Goal: Complete application form

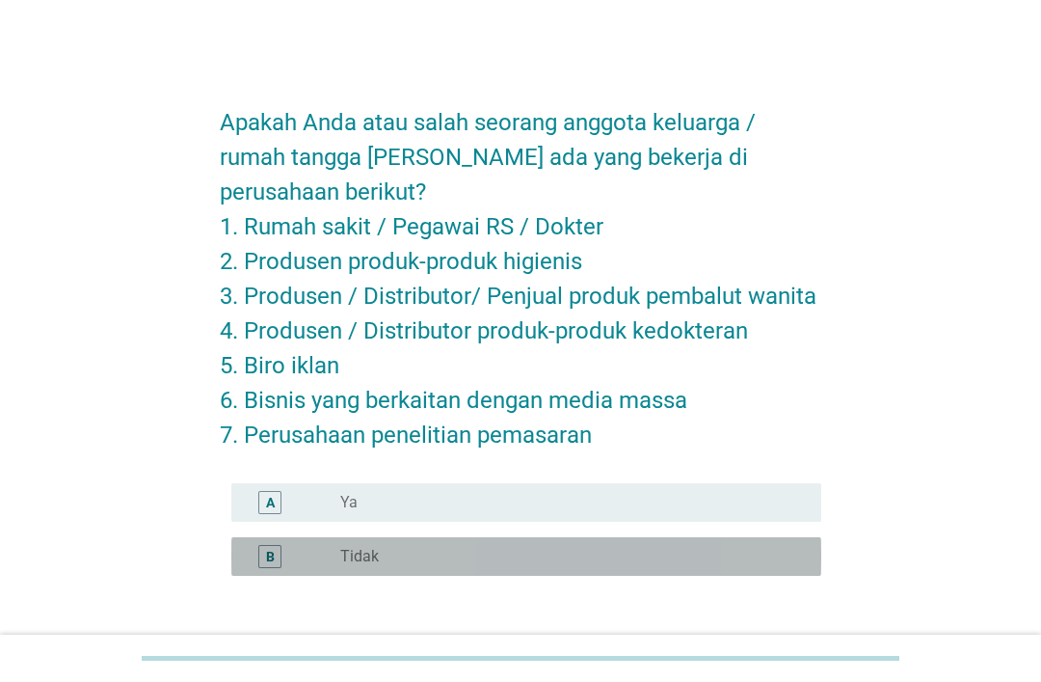
click at [440, 541] on div "B radio_button_unchecked Tidak" at bounding box center [526, 556] width 590 height 39
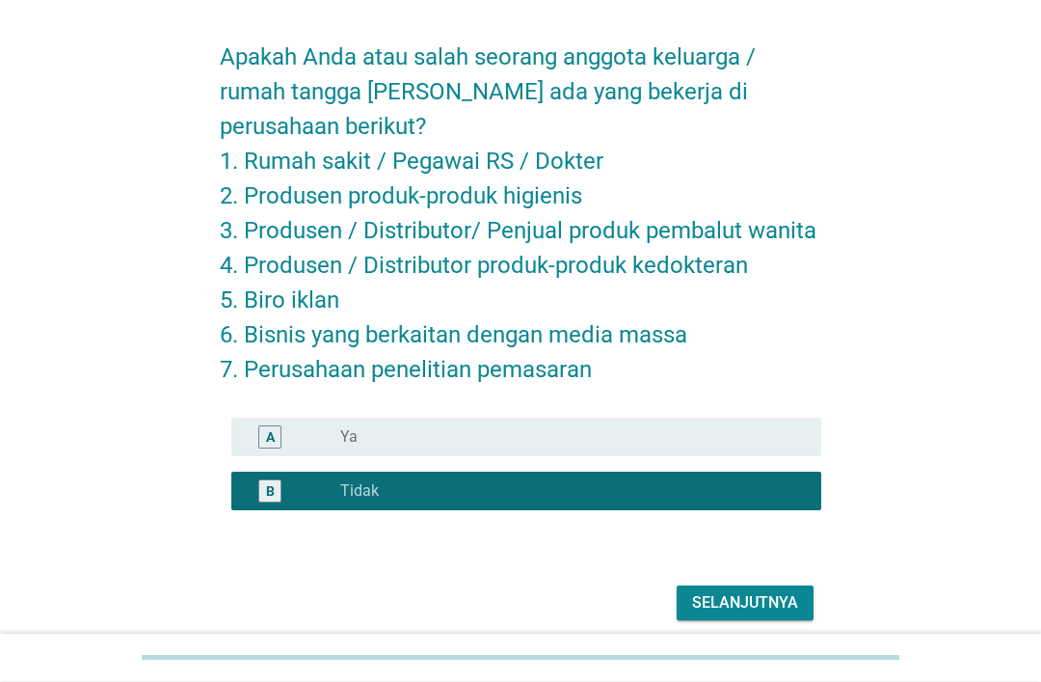
scroll to position [67, 0]
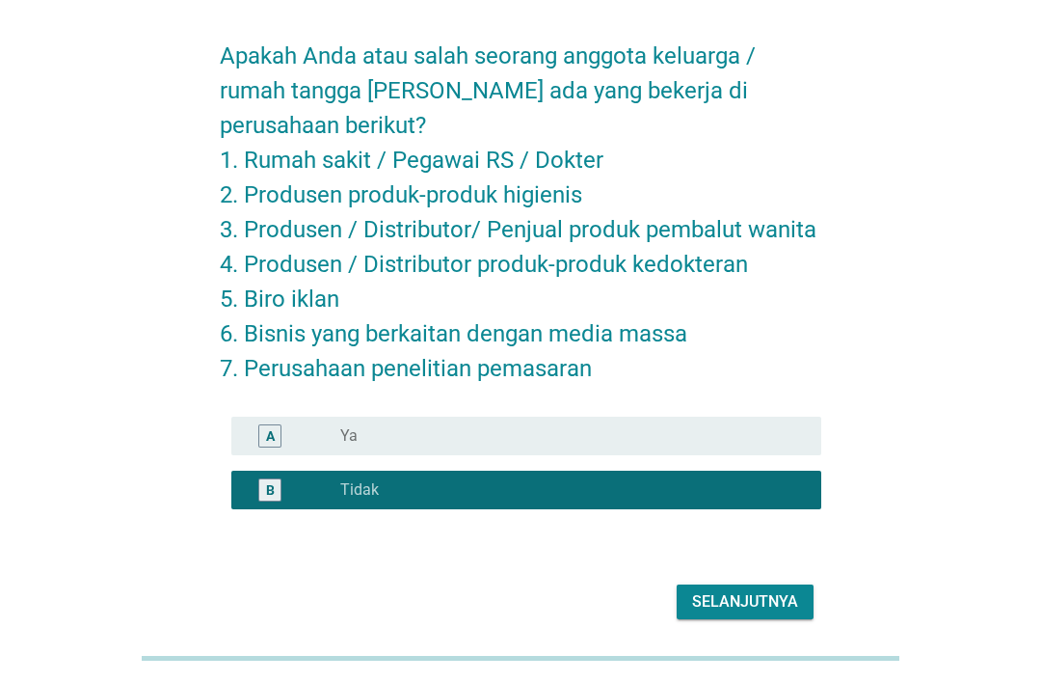
click at [752, 596] on div "Selanjutnya" at bounding box center [745, 601] width 106 height 23
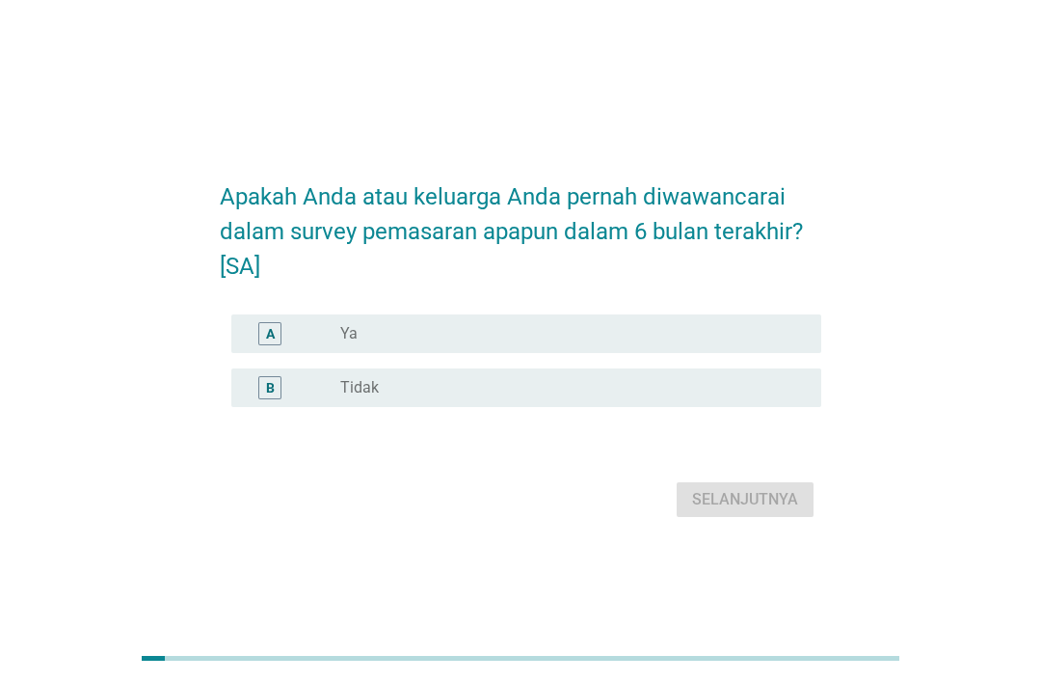
click at [663, 397] on div "radio_button_unchecked Tidak" at bounding box center [565, 387] width 450 height 19
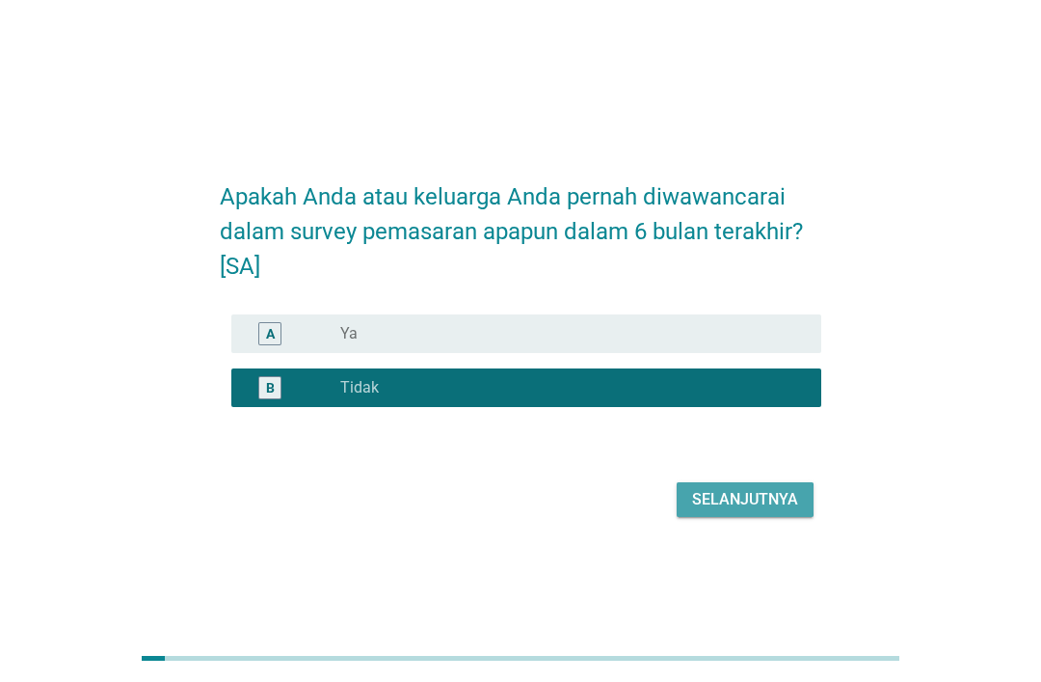
click at [736, 511] on div "Selanjutnya" at bounding box center [745, 499] width 106 height 23
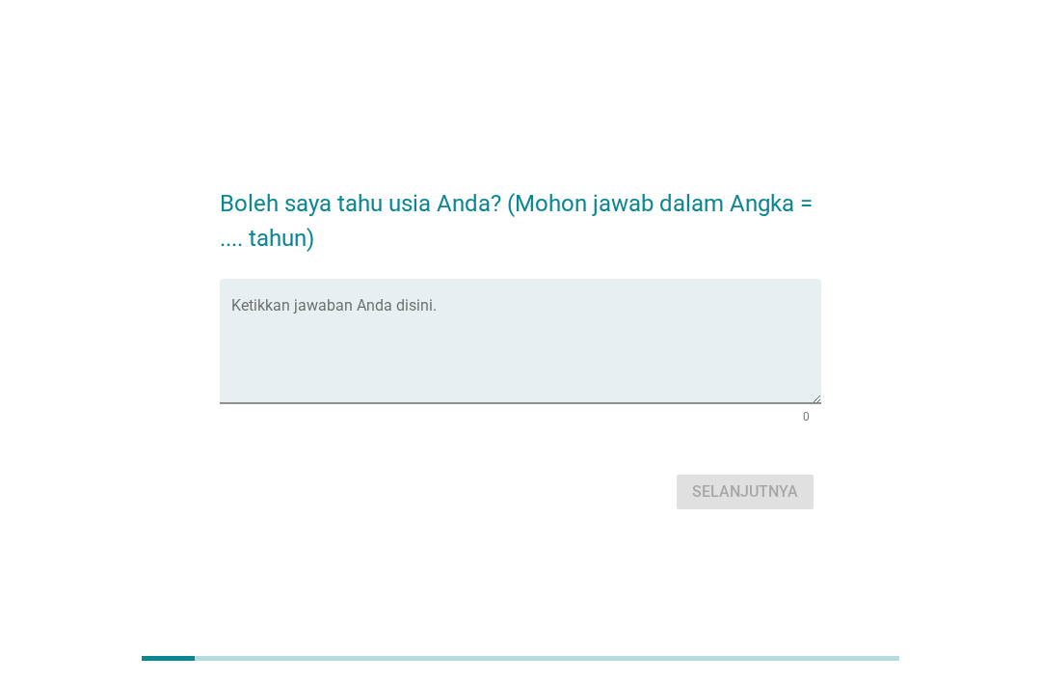
click at [732, 403] on textarea "Ketikkan jawaban Anda disini." at bounding box center [526, 352] width 590 height 101
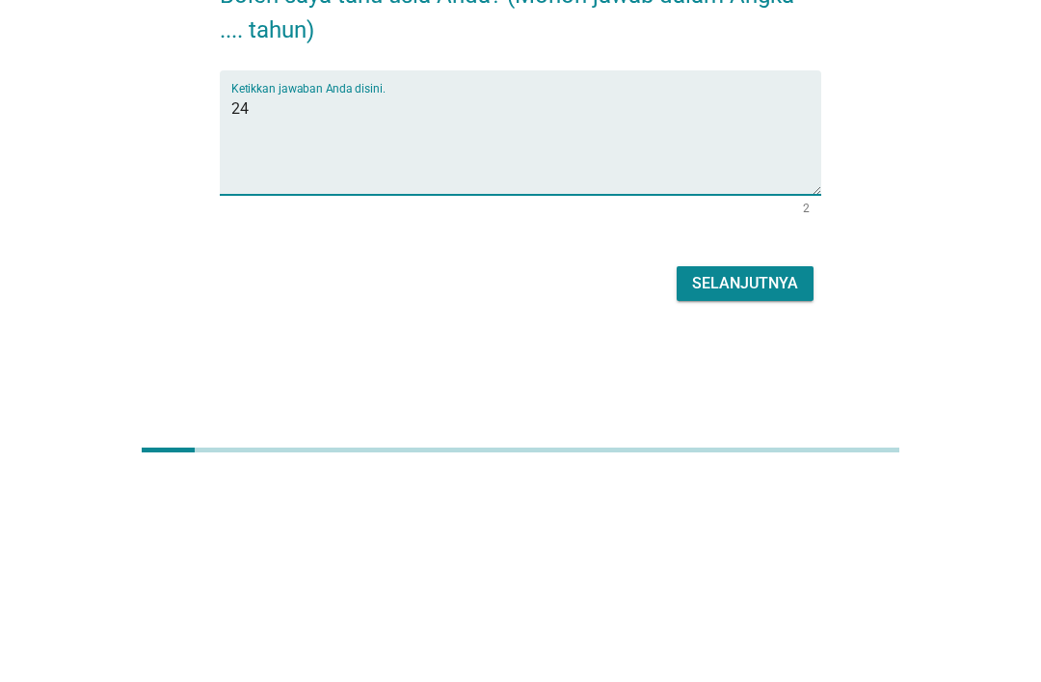
type textarea "24"
click at [778, 480] on div "Selanjutnya" at bounding box center [745, 491] width 106 height 23
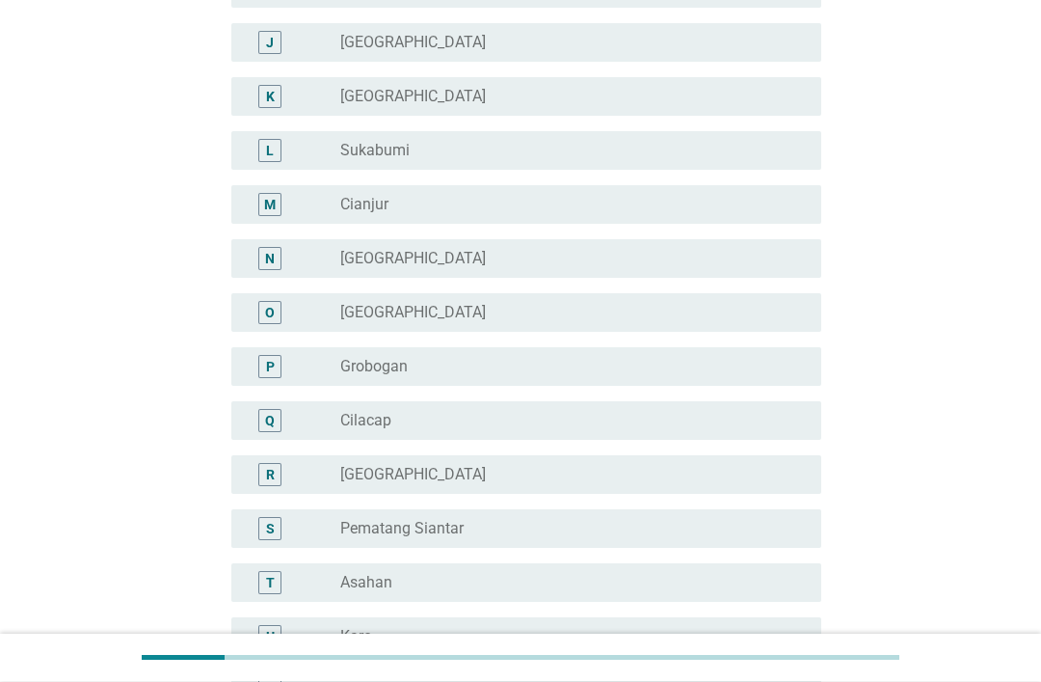
scroll to position [634, 0]
click at [507, 254] on div "radio_button_unchecked [GEOGRAPHIC_DATA]" at bounding box center [565, 258] width 450 height 19
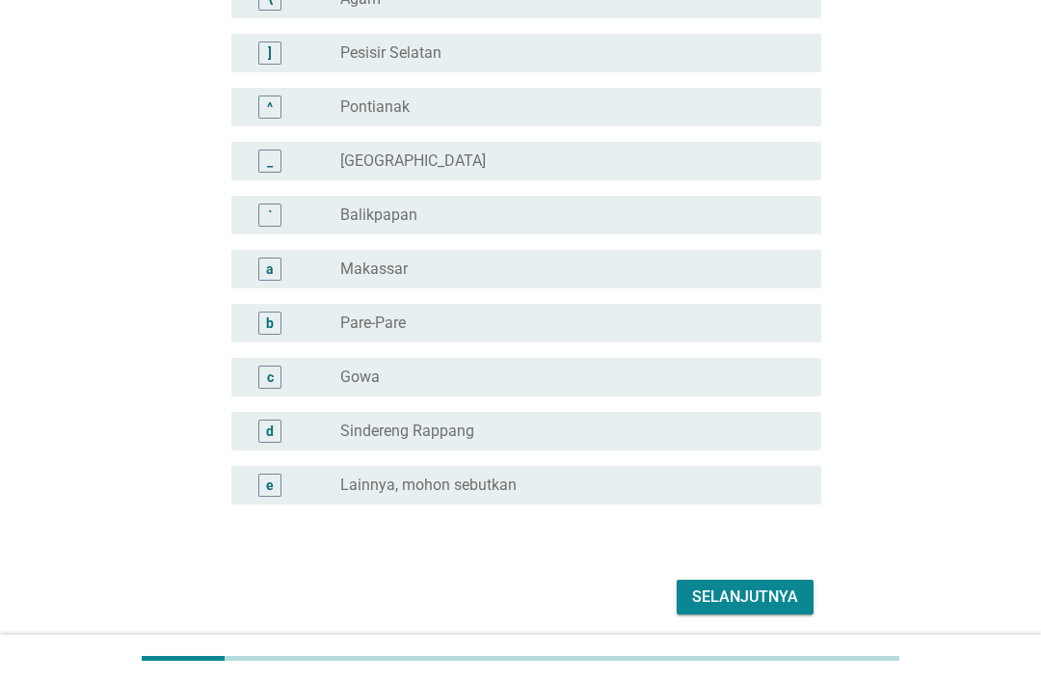
scroll to position [1657, 0]
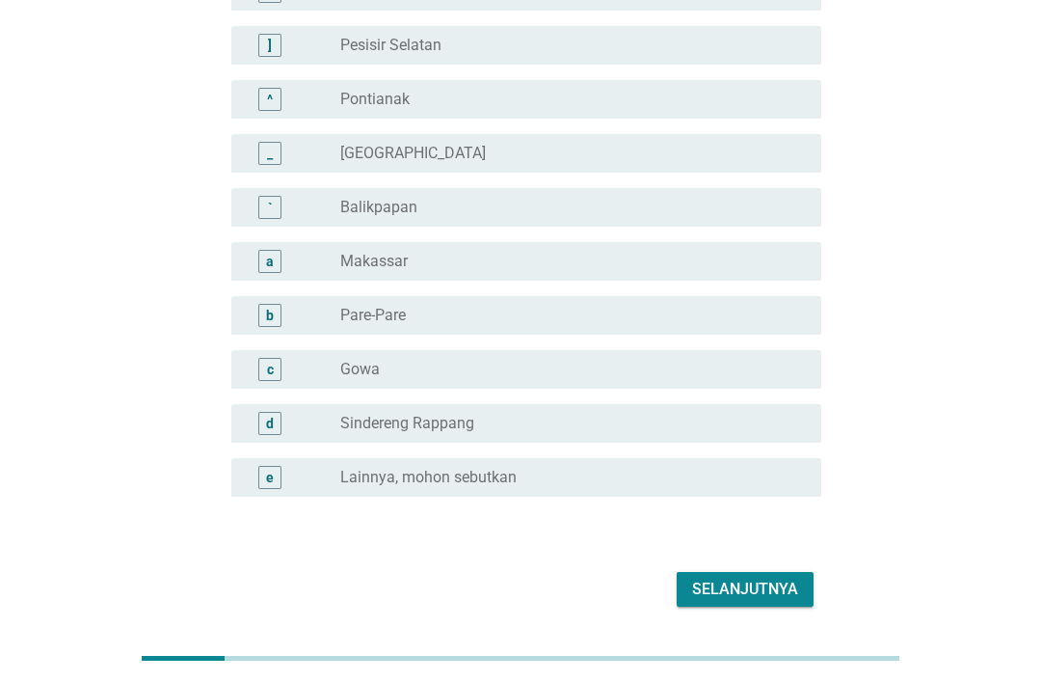
click at [752, 586] on div "Selanjutnya" at bounding box center [745, 589] width 106 height 23
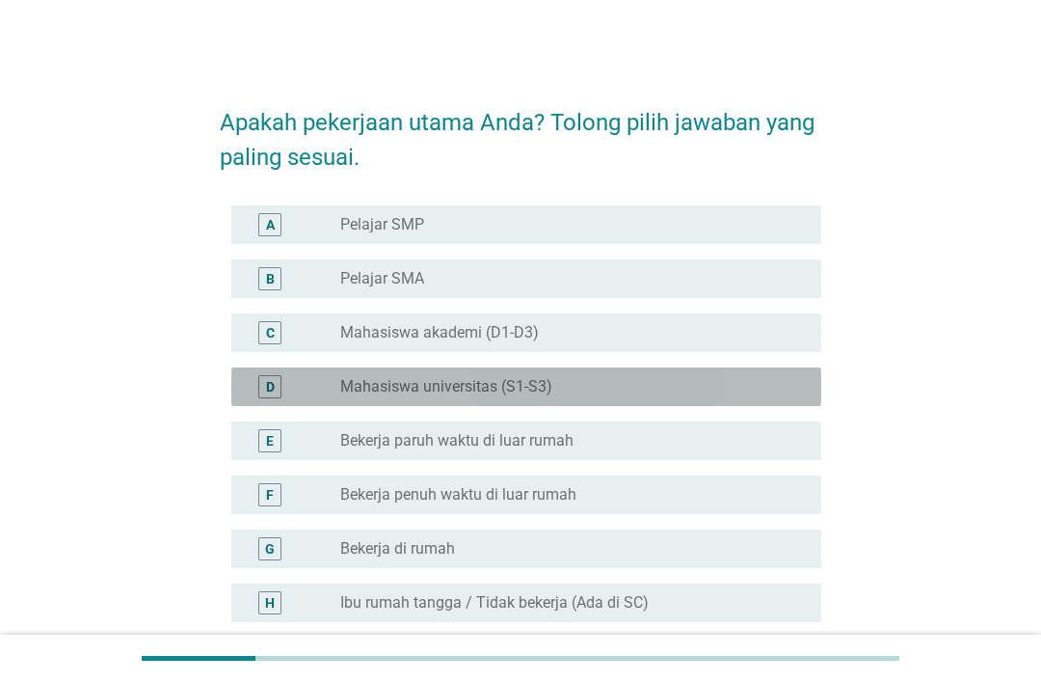
click at [638, 386] on div "radio_button_unchecked Mahasiswa universitas (S1-S3)" at bounding box center [565, 386] width 450 height 19
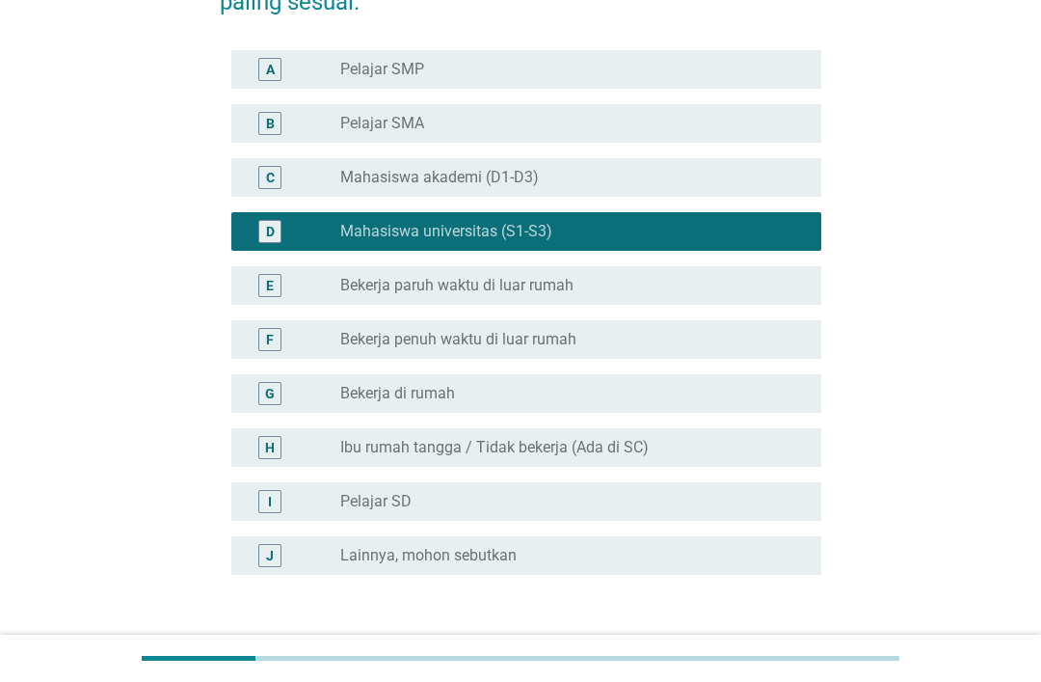
scroll to position [173, 0]
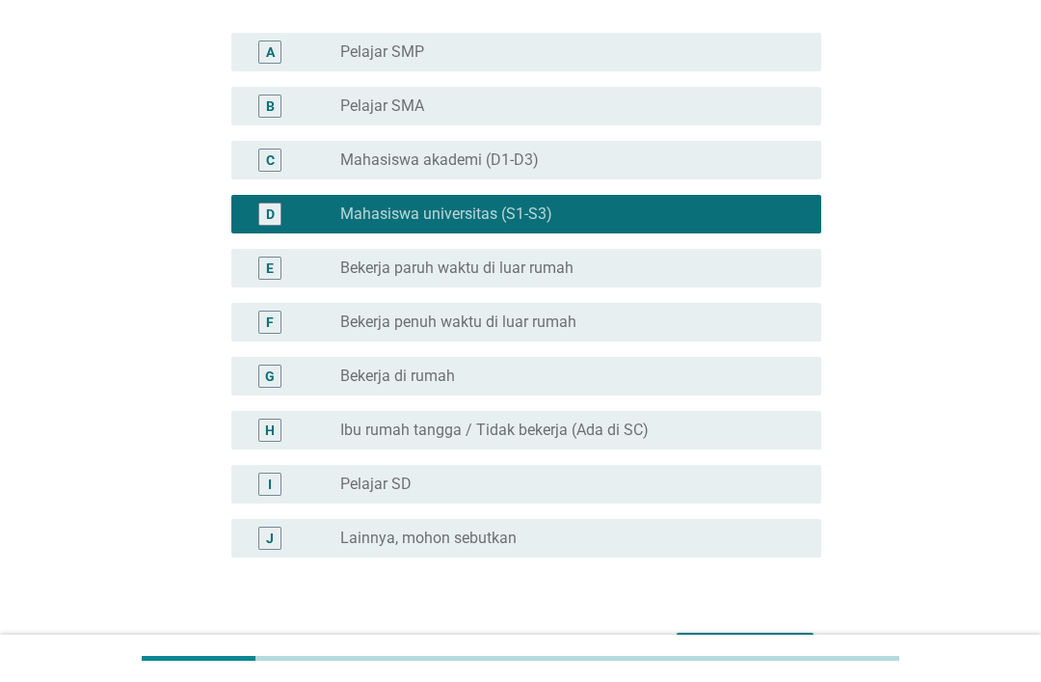
click at [775, 639] on div "Selanjutnya" at bounding box center [745, 649] width 106 height 23
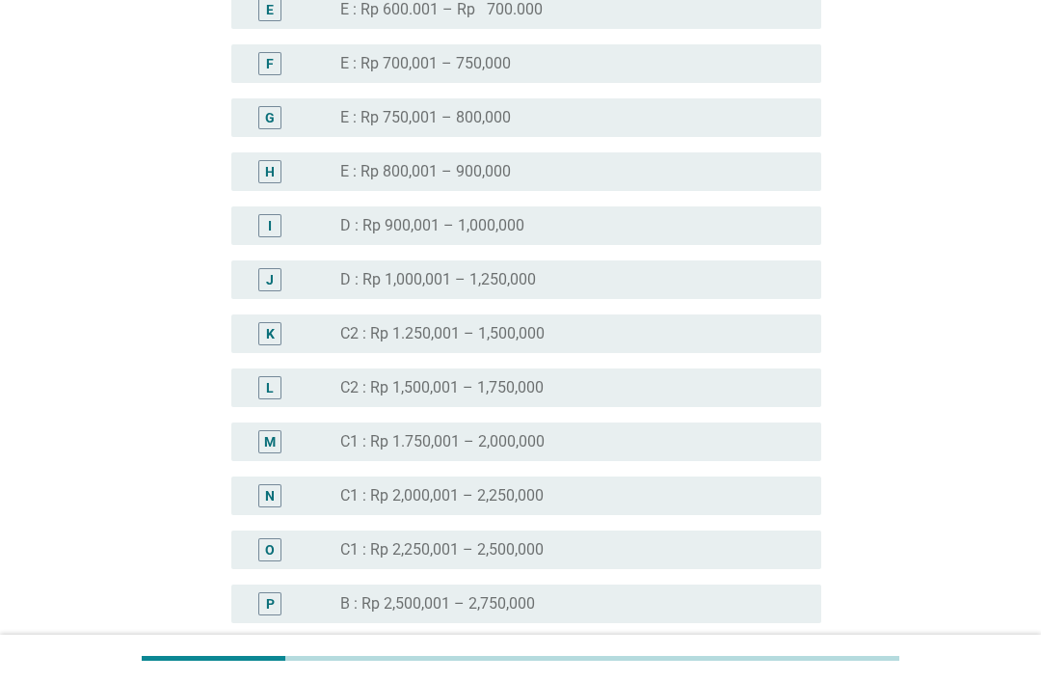
scroll to position [1126, 0]
click at [581, 489] on div "radio_button_unchecked C1 : Rp 2,000,001 – 2,250,000" at bounding box center [565, 494] width 450 height 19
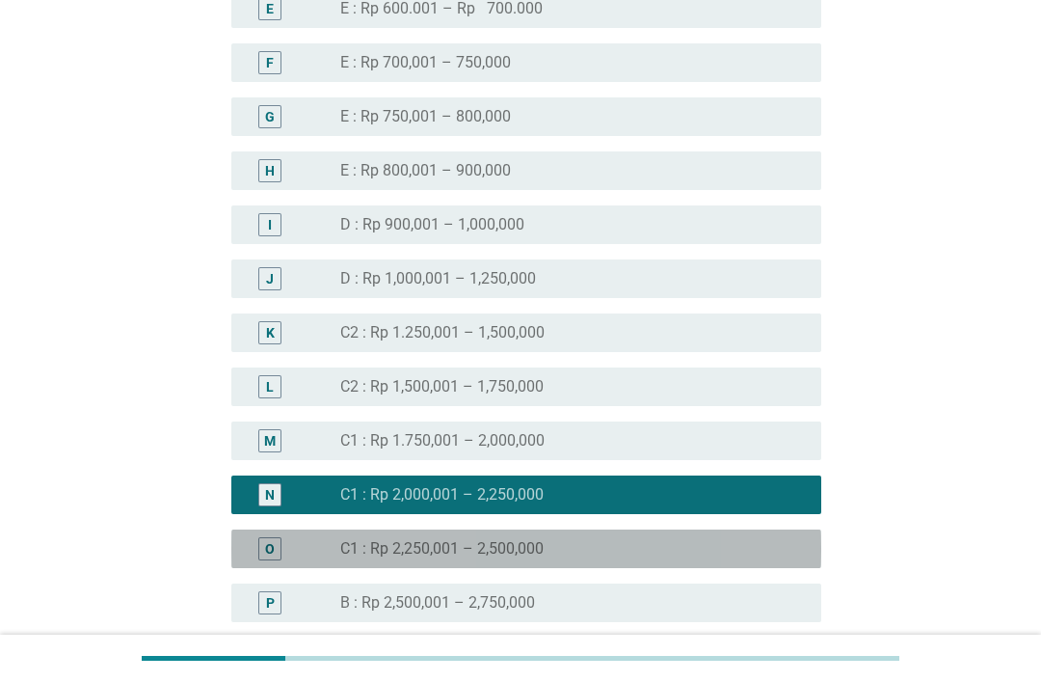
click at [639, 550] on div "radio_button_unchecked C1 : Rp 2,250,001 – 2,500,000" at bounding box center [565, 548] width 450 height 19
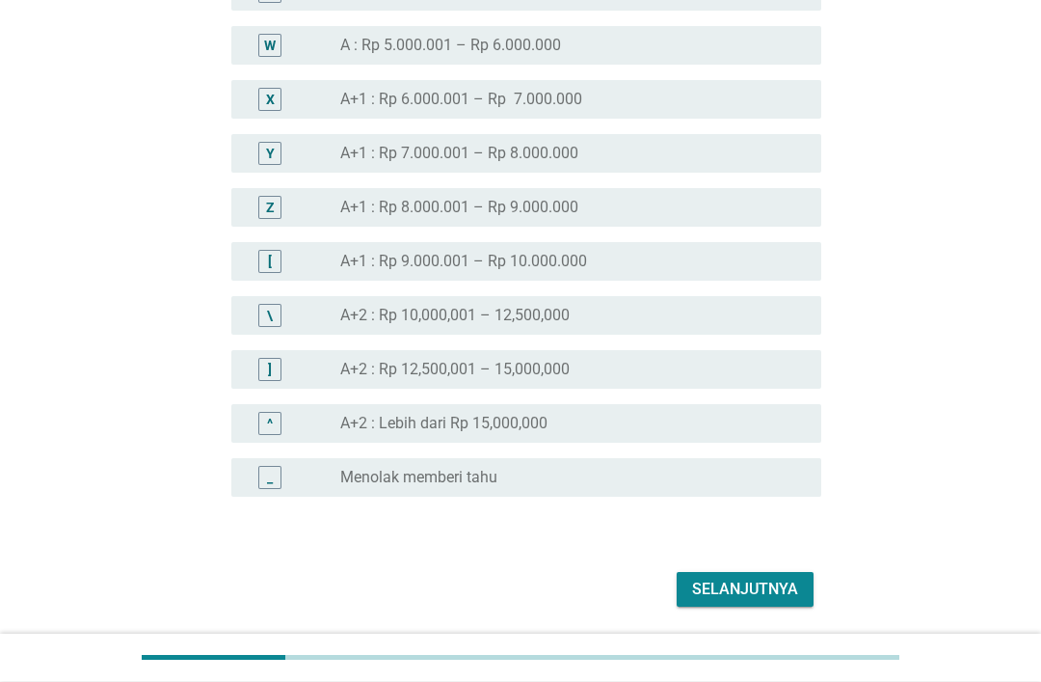
scroll to position [2062, 0]
click at [771, 584] on div "Selanjutnya" at bounding box center [745, 589] width 106 height 23
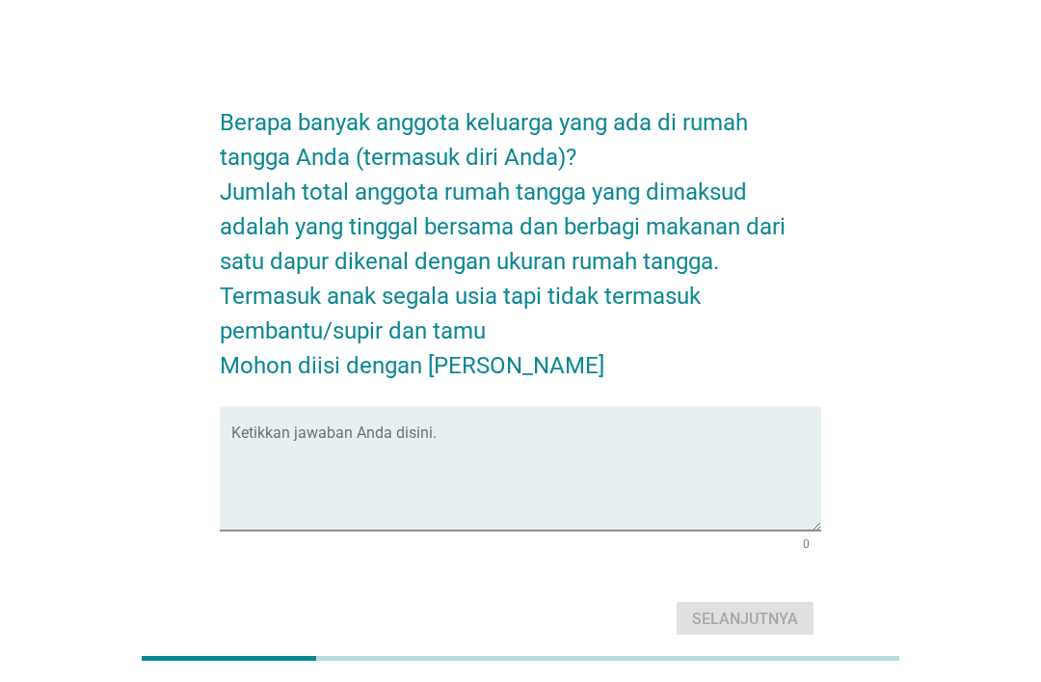
click at [381, 502] on textarea "Ketikkan jawaban Anda disini." at bounding box center [526, 479] width 590 height 101
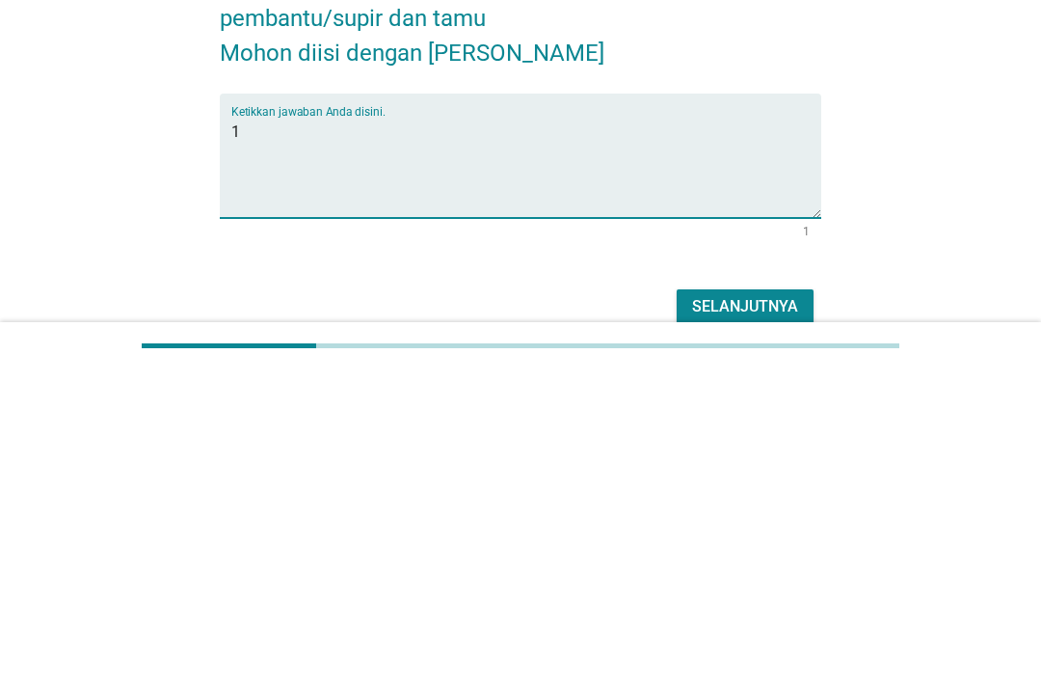
type textarea "1"
click at [966, 235] on div "Berapa banyak anggota keluarga yang ada di rumah tangga Anda (termasuk diri And…" at bounding box center [520, 363] width 949 height 587
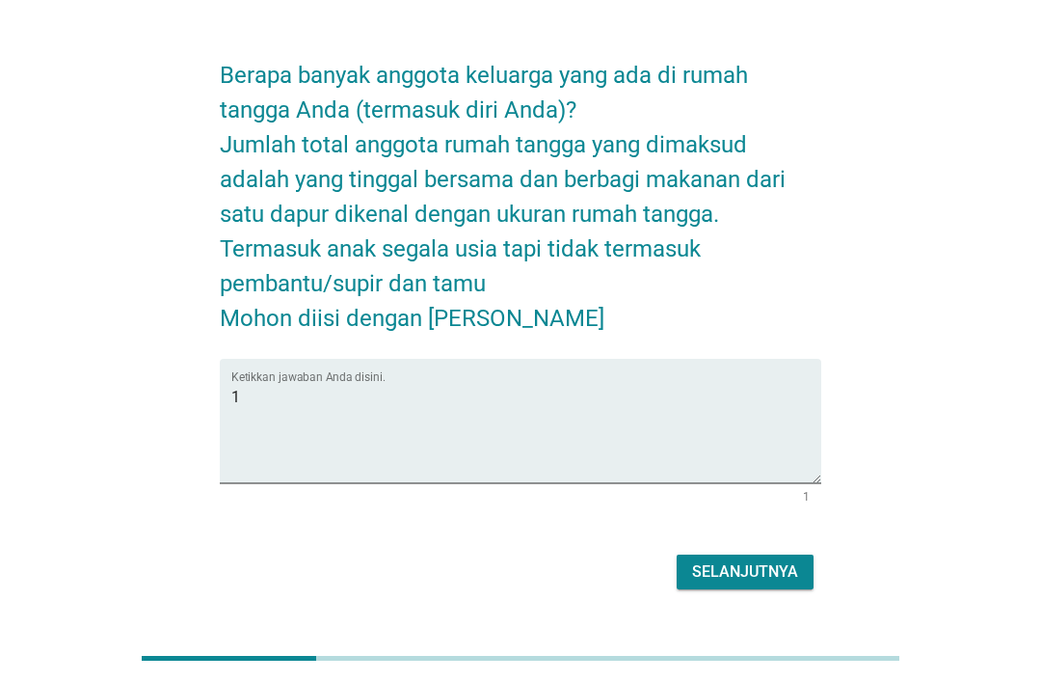
click at [764, 583] on div "Selanjutnya" at bounding box center [745, 571] width 106 height 23
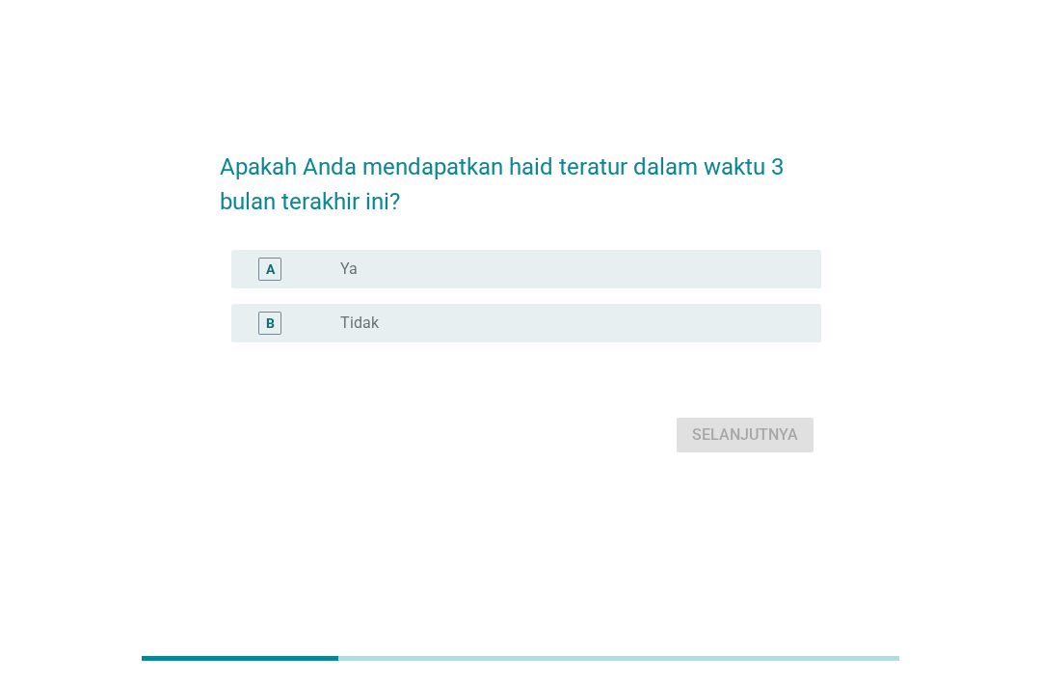
scroll to position [0, 0]
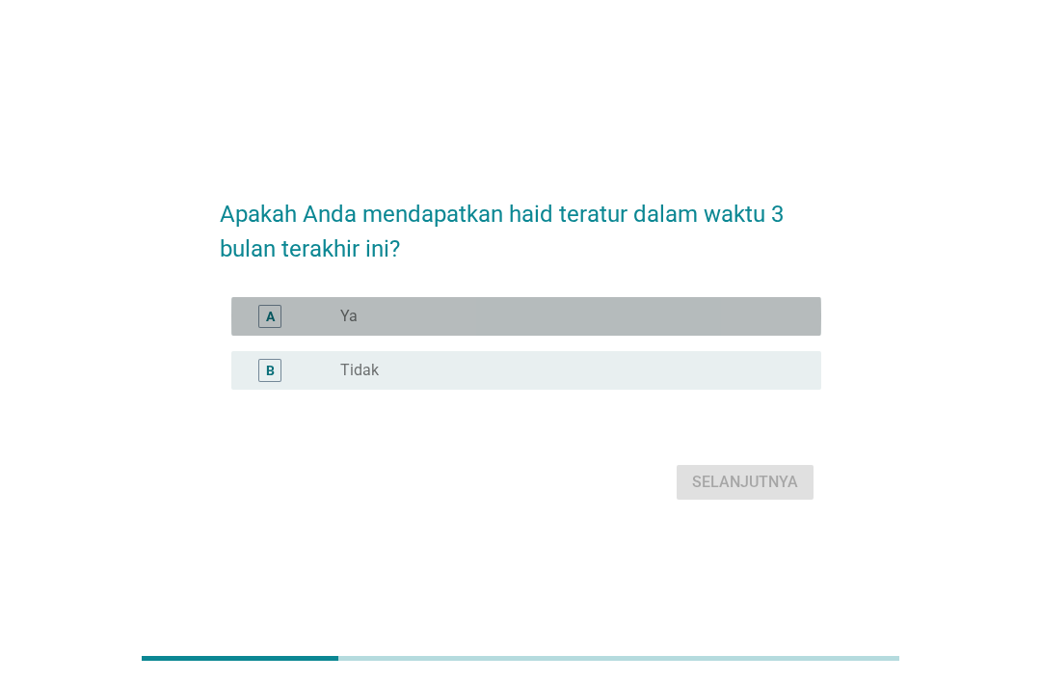
click at [432, 326] on div "radio_button_unchecked Ya" at bounding box center [565, 316] width 450 height 19
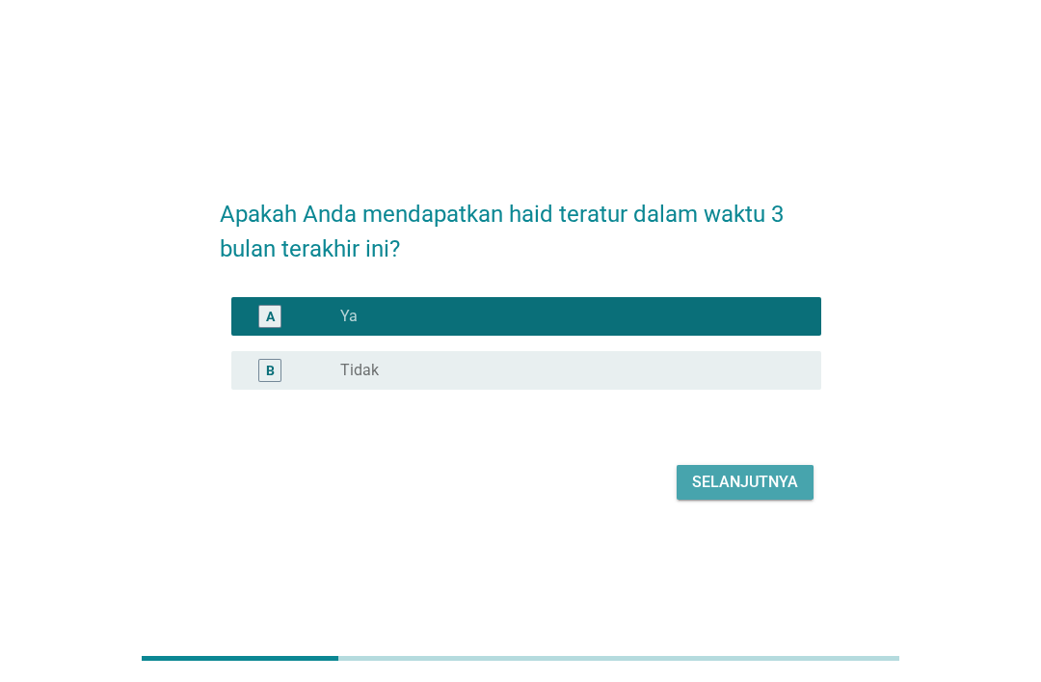
click at [773, 494] on div "Selanjutnya" at bounding box center [745, 482] width 106 height 23
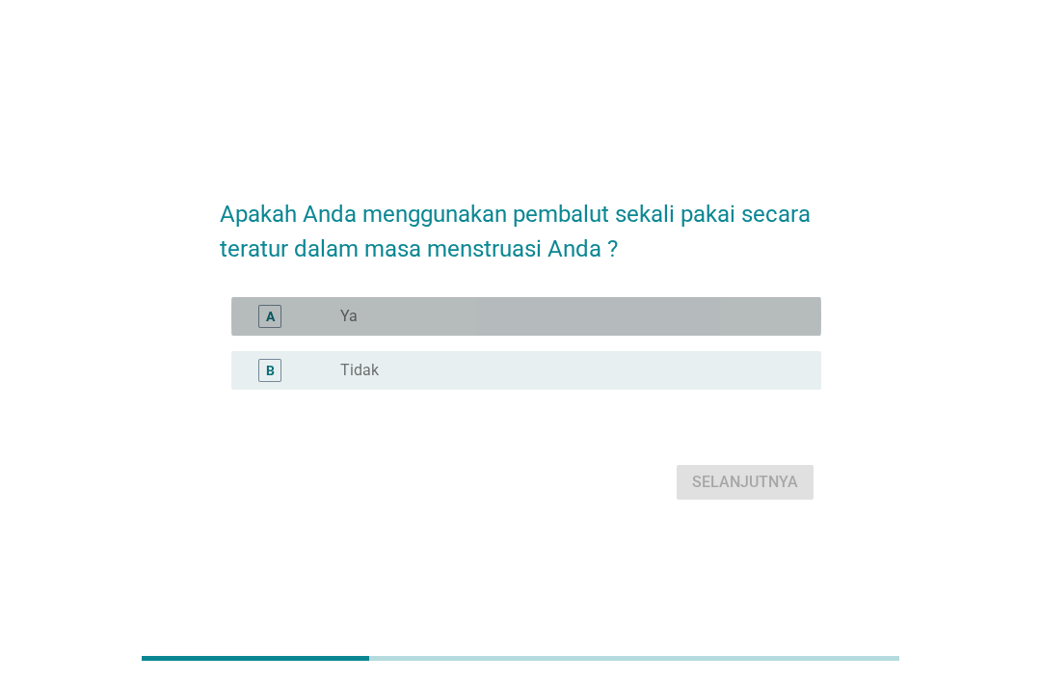
click at [690, 326] on div "radio_button_unchecked Ya" at bounding box center [565, 316] width 450 height 19
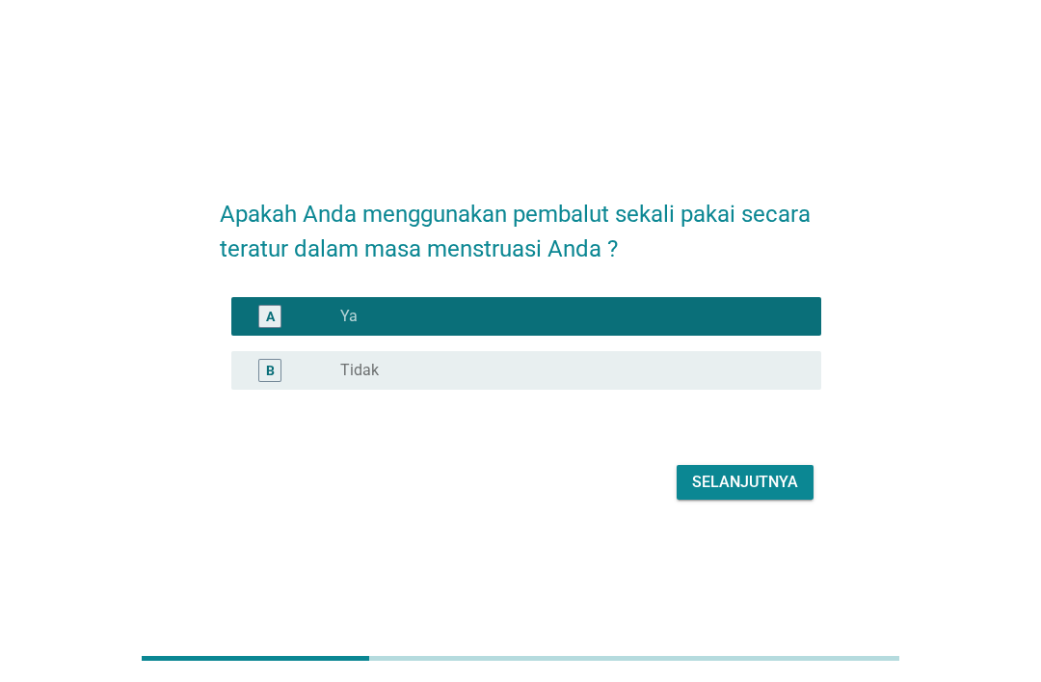
click at [793, 494] on div "Selanjutnya" at bounding box center [745, 482] width 106 height 23
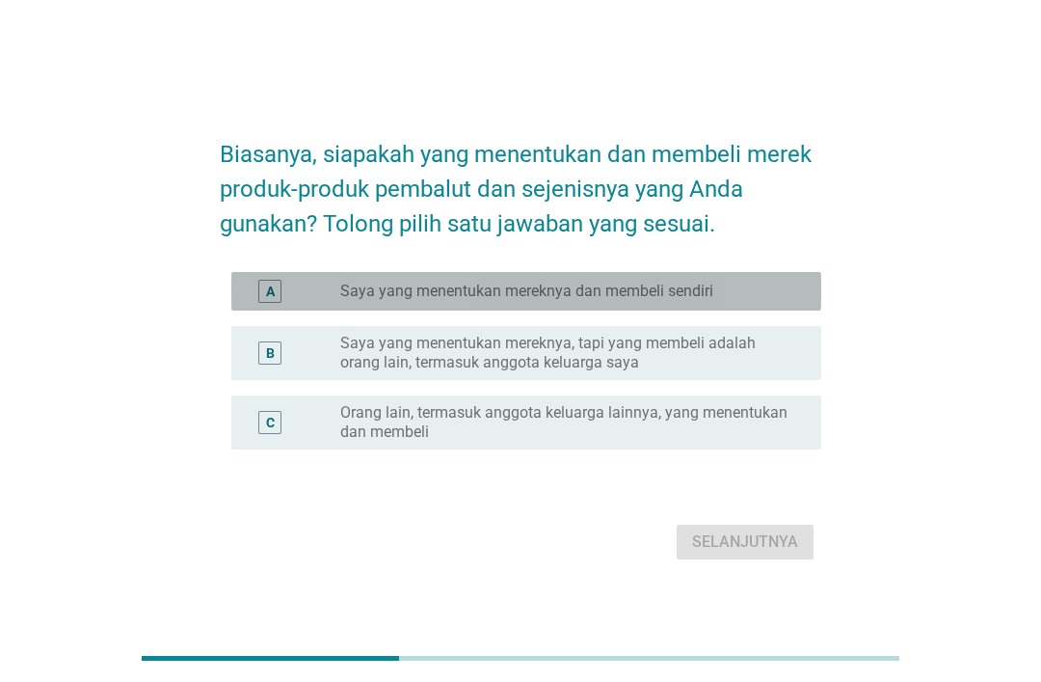
click at [768, 303] on div "radio_button_unchecked Saya yang menentukan mereknya dan membeli sendiri" at bounding box center [573, 291] width 466 height 23
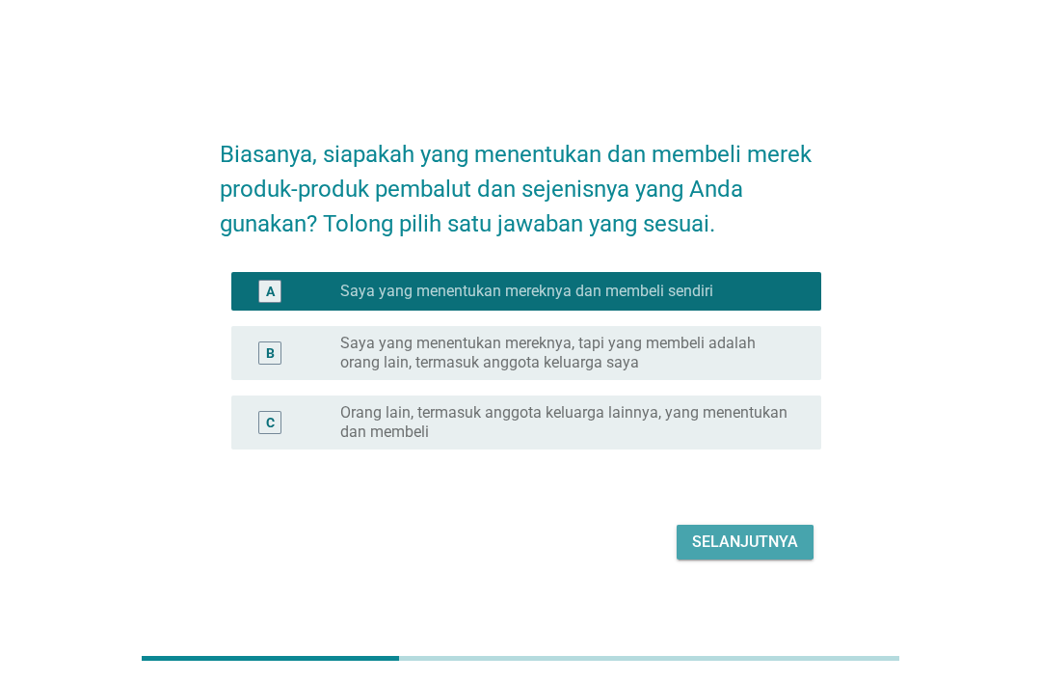
click at [779, 554] on div "Selanjutnya" at bounding box center [745, 541] width 106 height 23
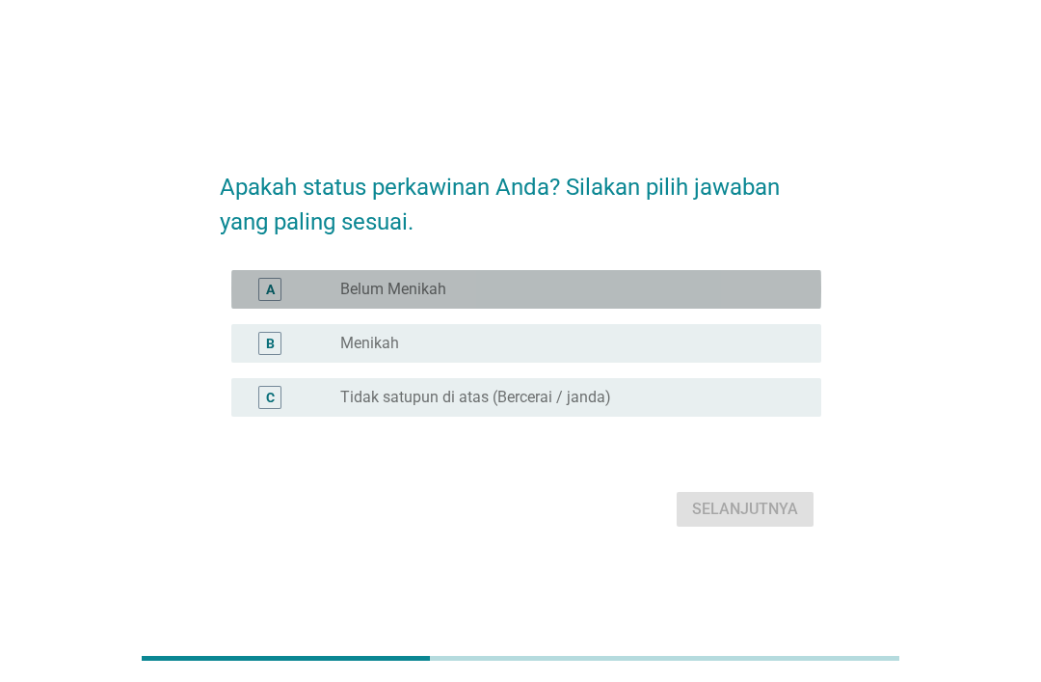
click at [679, 299] on div "radio_button_unchecked Belum Menikah" at bounding box center [565, 289] width 450 height 19
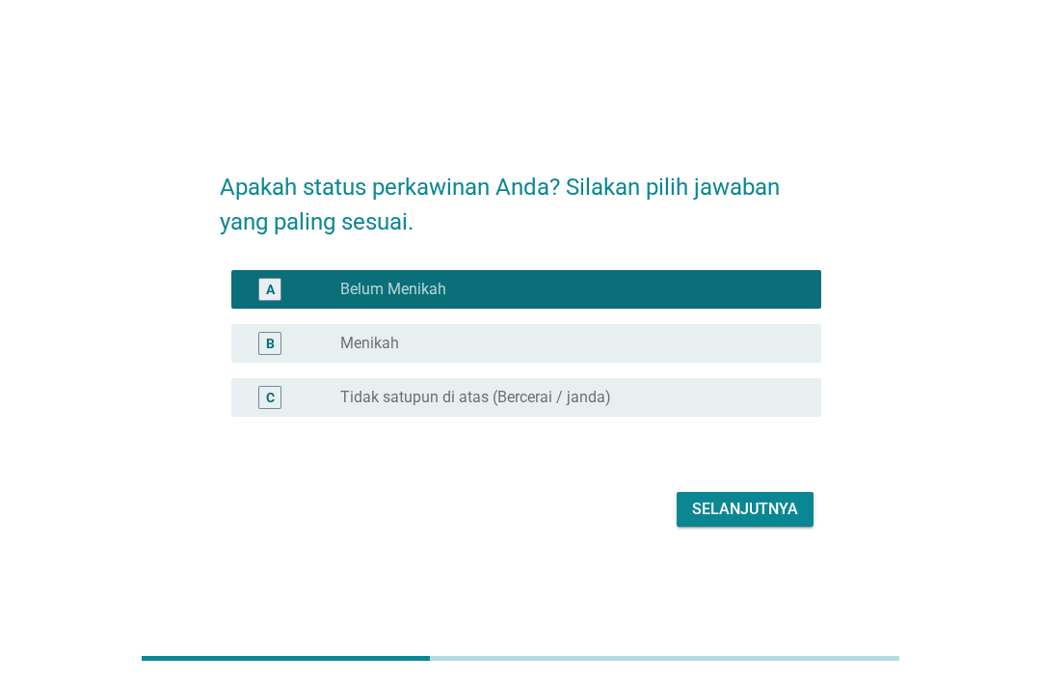
click at [770, 521] on div "Selanjutnya" at bounding box center [745, 509] width 106 height 23
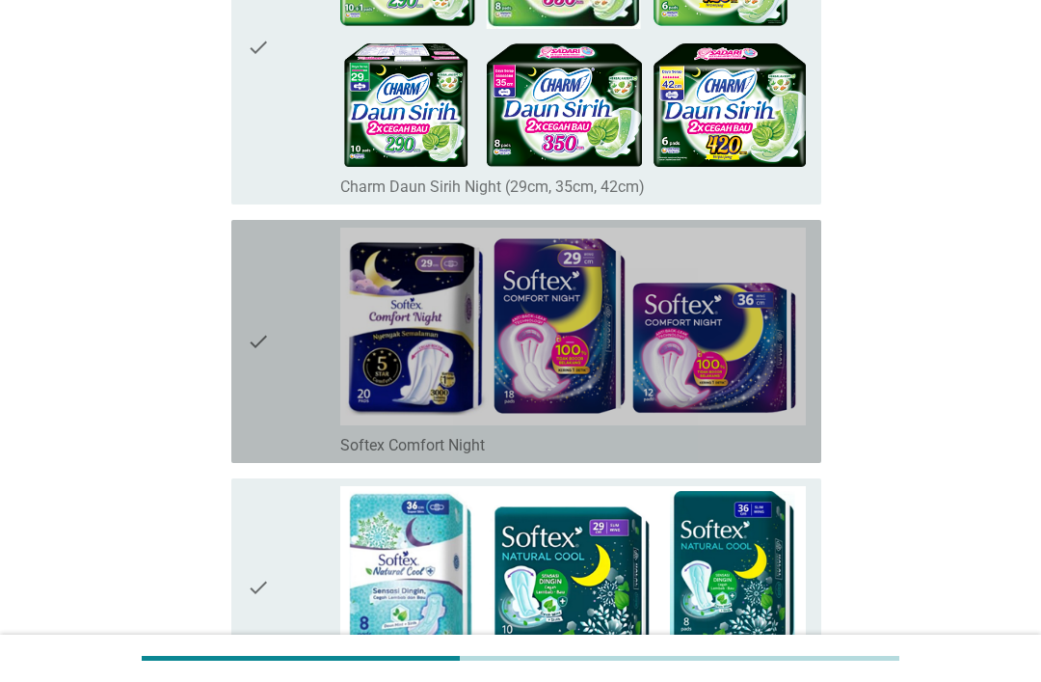
click at [304, 350] on div "check" at bounding box center [294, 342] width 94 height 228
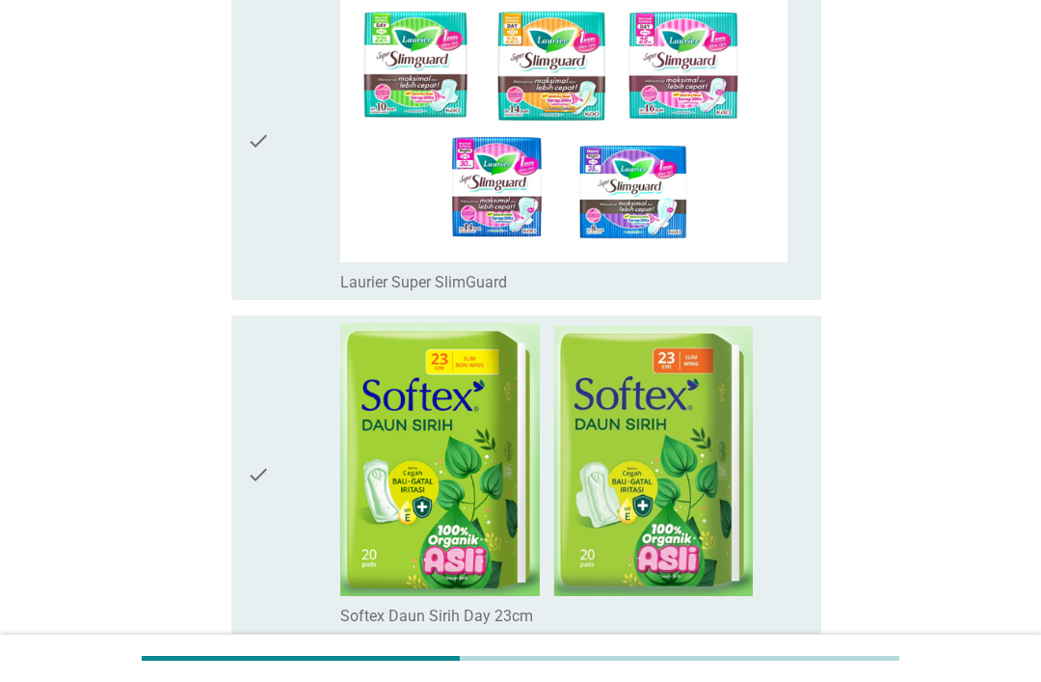
scroll to position [4066, 0]
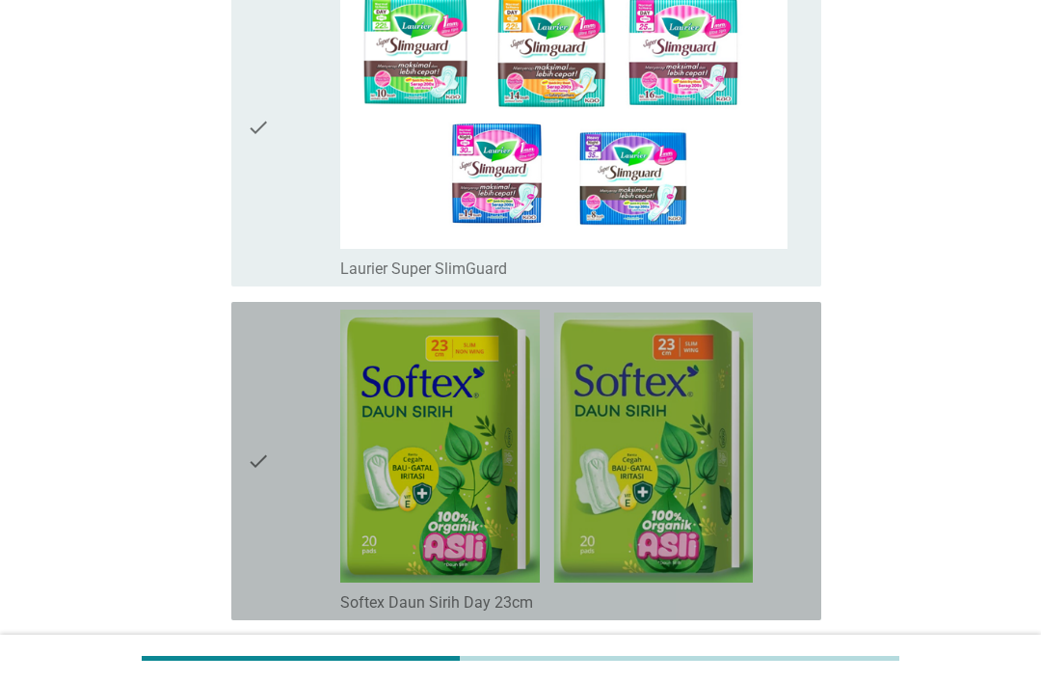
click at [276, 425] on div "check" at bounding box center [294, 461] width 94 height 303
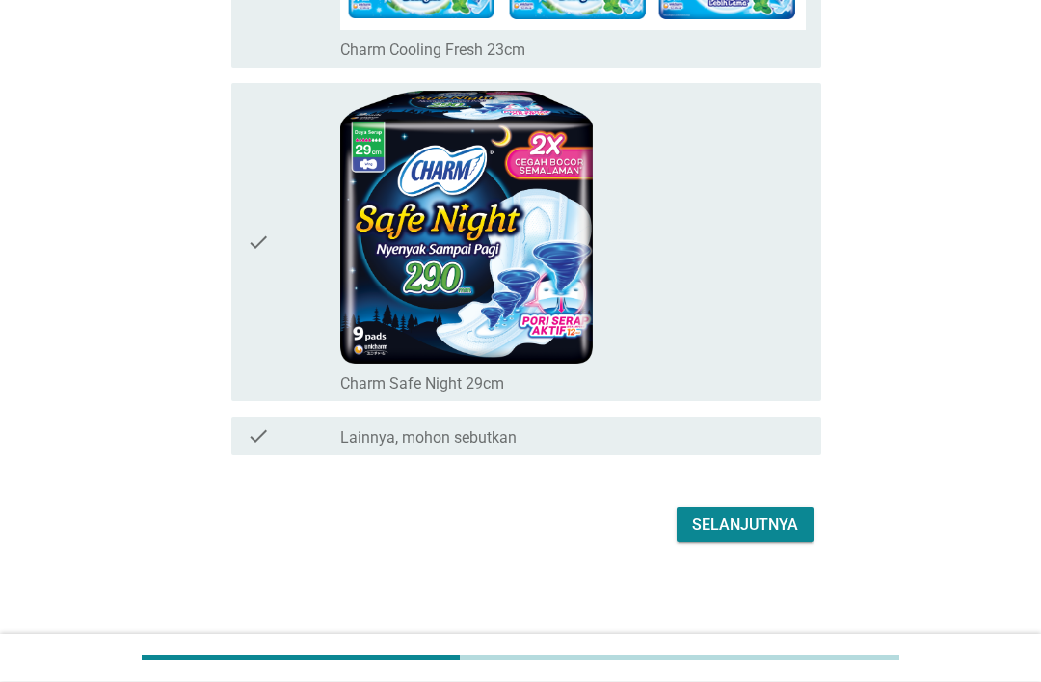
scroll to position [8690, 0]
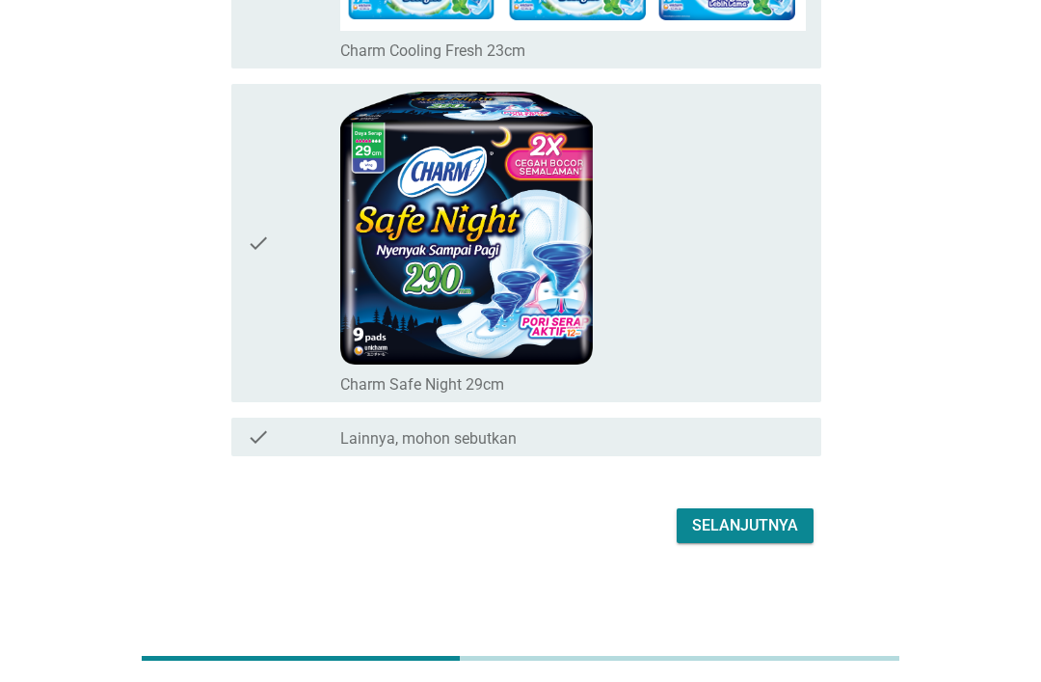
click at [764, 537] on div "Selanjutnya" at bounding box center [745, 525] width 106 height 23
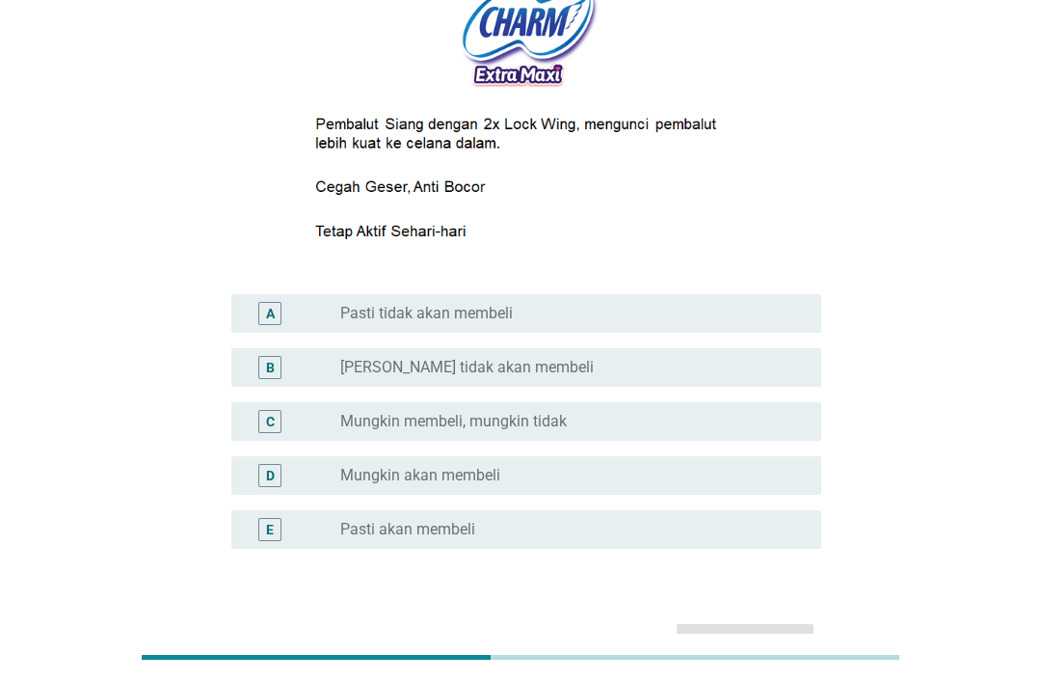
scroll to position [267, 0]
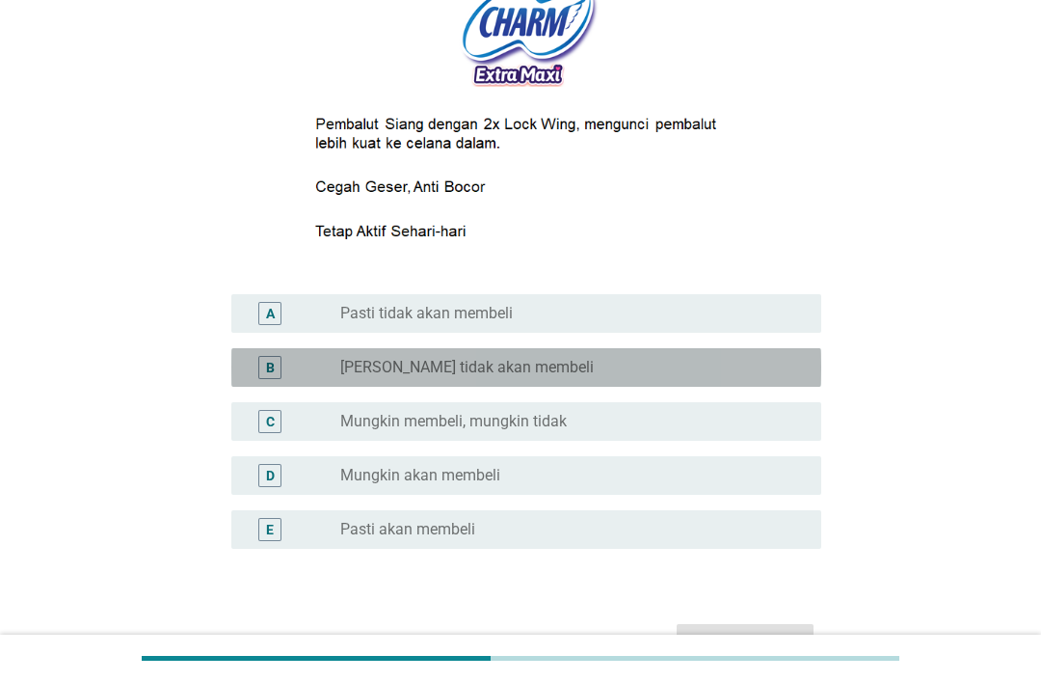
click at [713, 379] on div "radio_button_unchecked [PERSON_NAME] tidak akan membeli" at bounding box center [573, 367] width 466 height 23
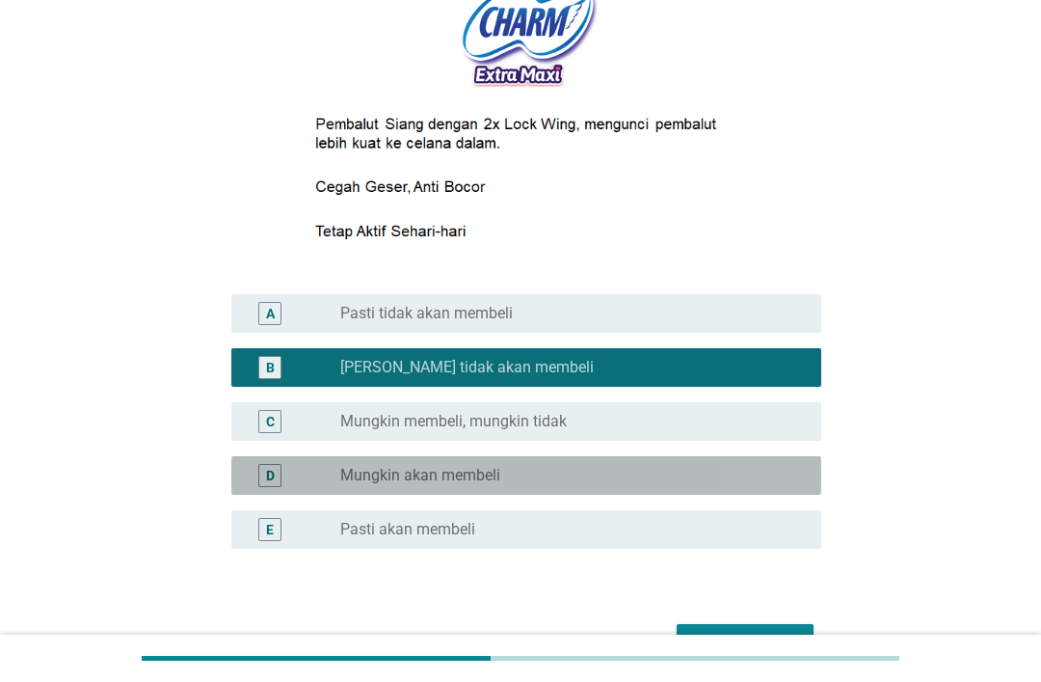
click at [697, 485] on div "radio_button_unchecked Mungkin akan membeli" at bounding box center [565, 475] width 450 height 19
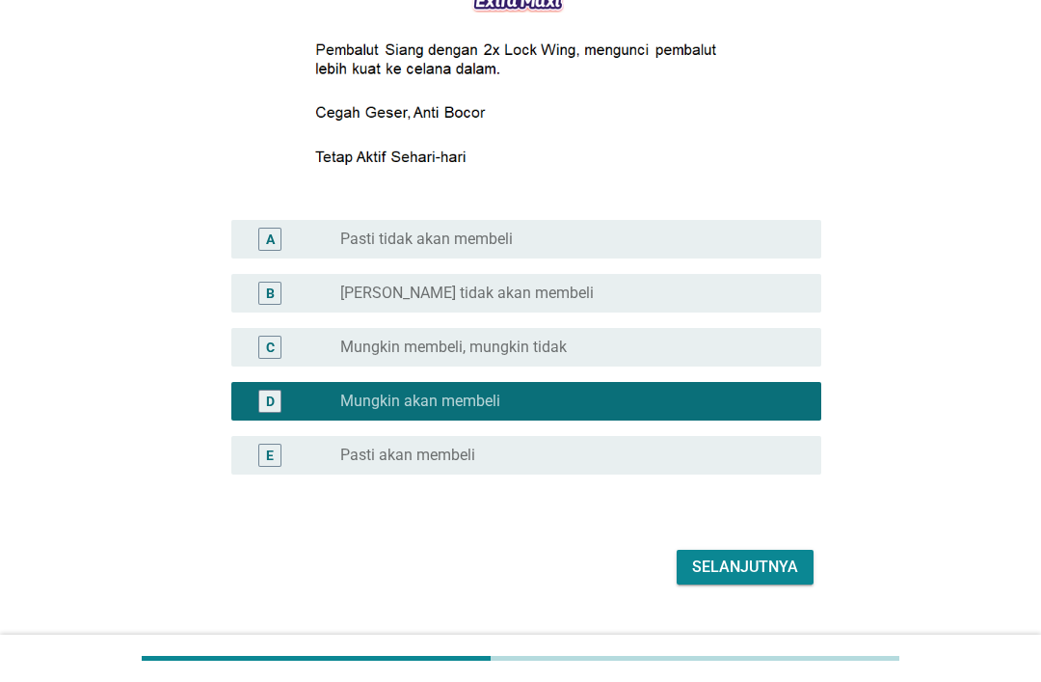
scroll to position [349, 0]
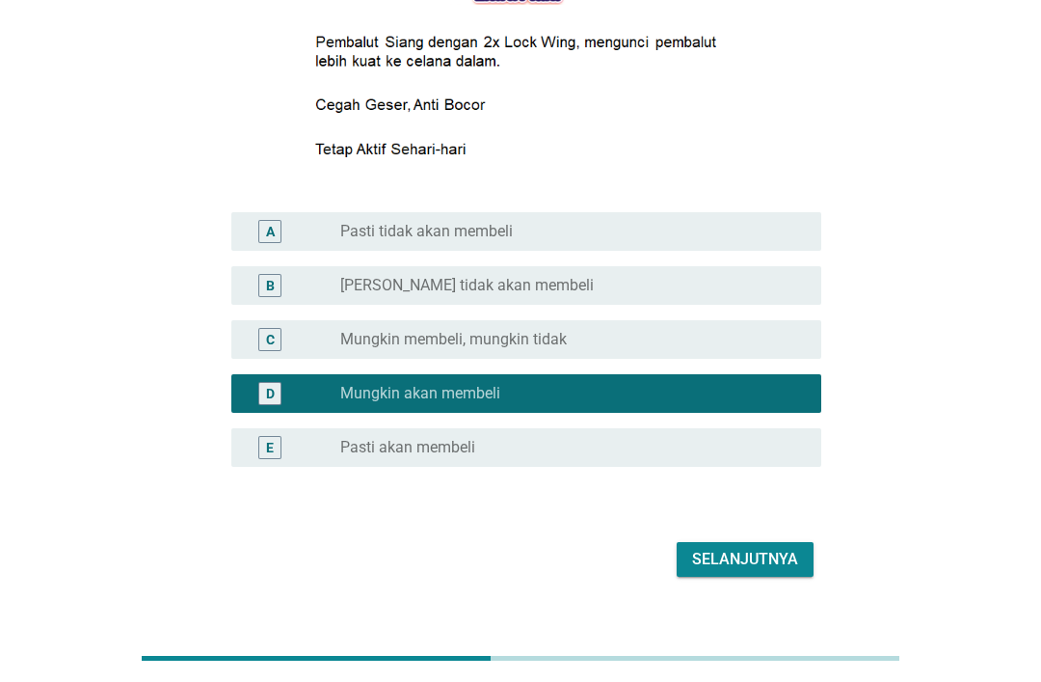
click at [770, 571] on div "Selanjutnya" at bounding box center [745, 559] width 106 height 23
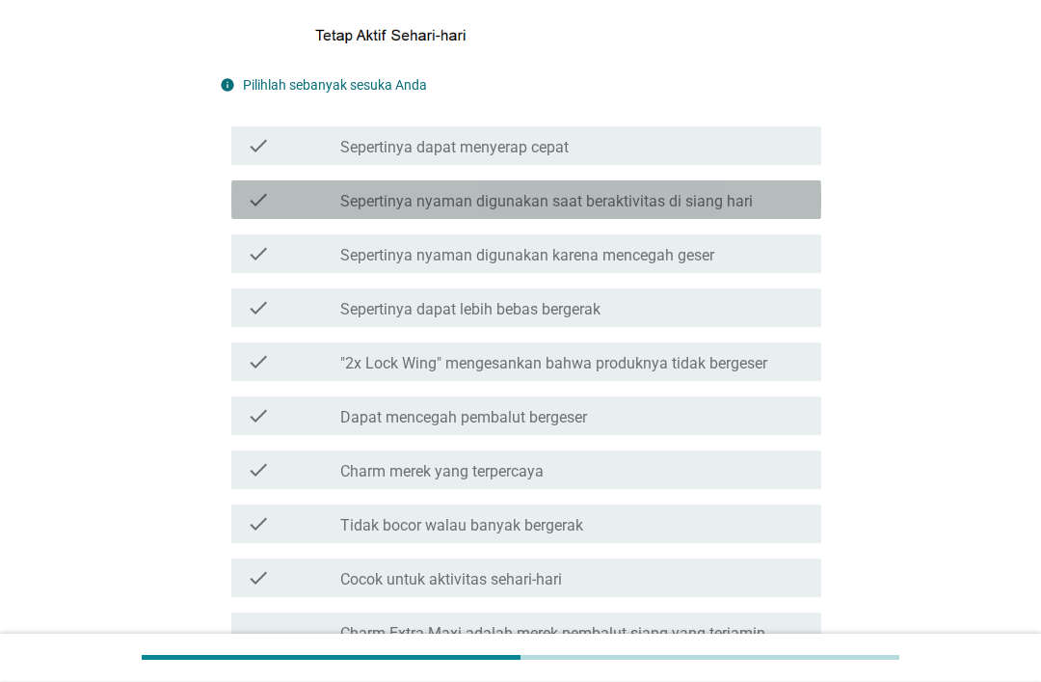
scroll to position [498, 0]
click at [745, 211] on label "Sepertinya nyaman digunakan saat beraktivitas di siang hari" at bounding box center [546, 201] width 413 height 19
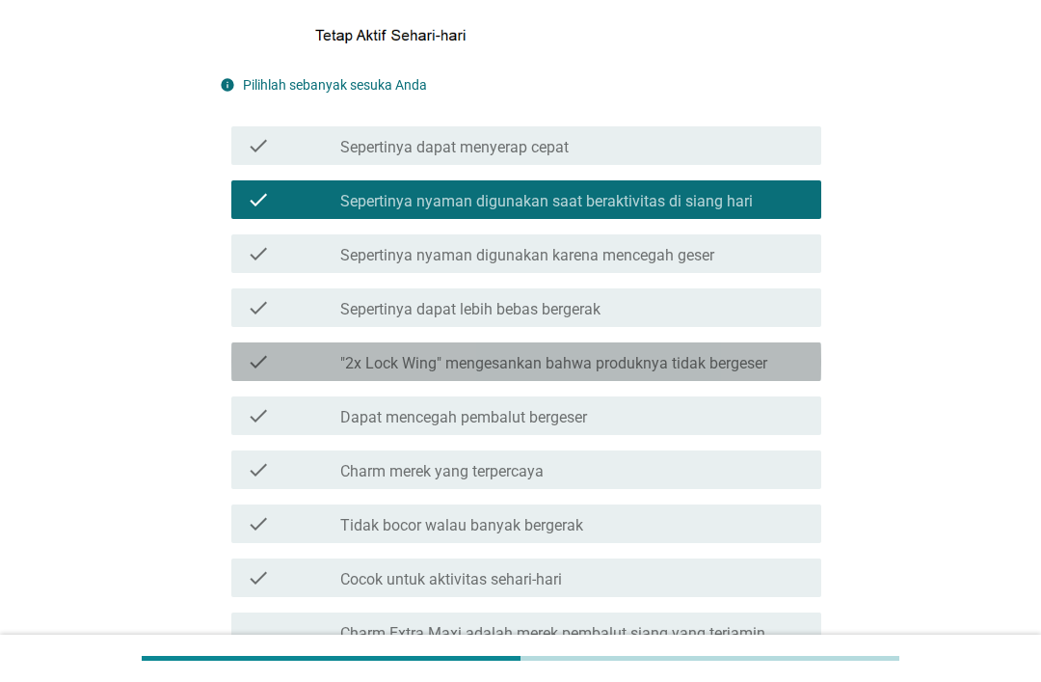
click at [629, 373] on label ""2x Lock Wing" mengesankan bahwa produknya tidak bergeser" at bounding box center [553, 363] width 427 height 19
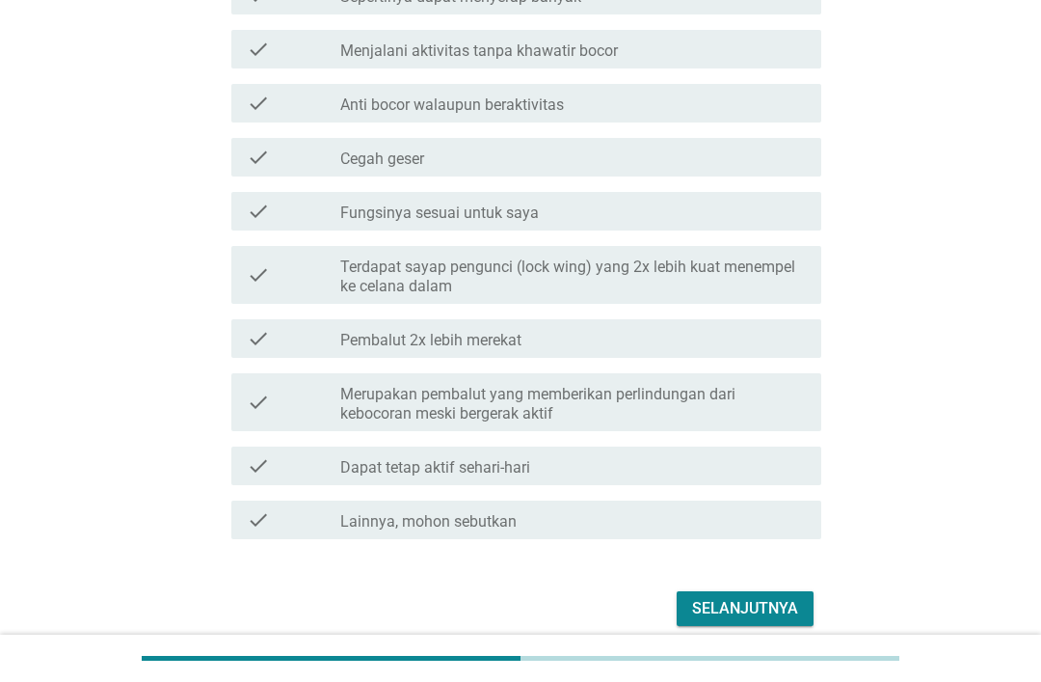
scroll to position [1621, 0]
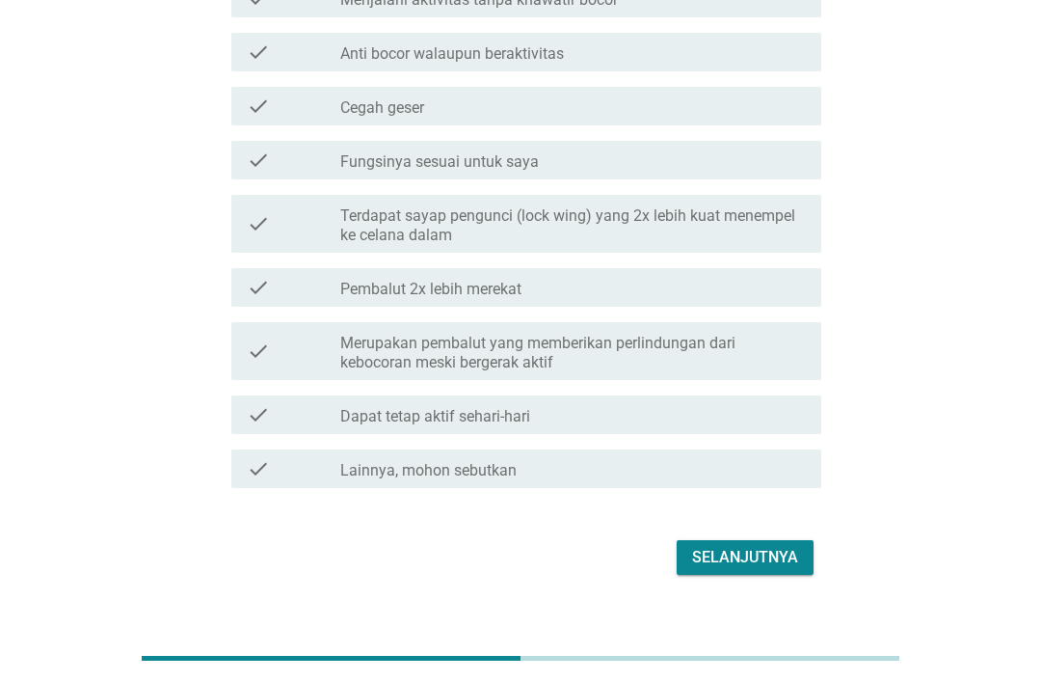
click at [758, 569] on div "Selanjutnya" at bounding box center [745, 557] width 106 height 23
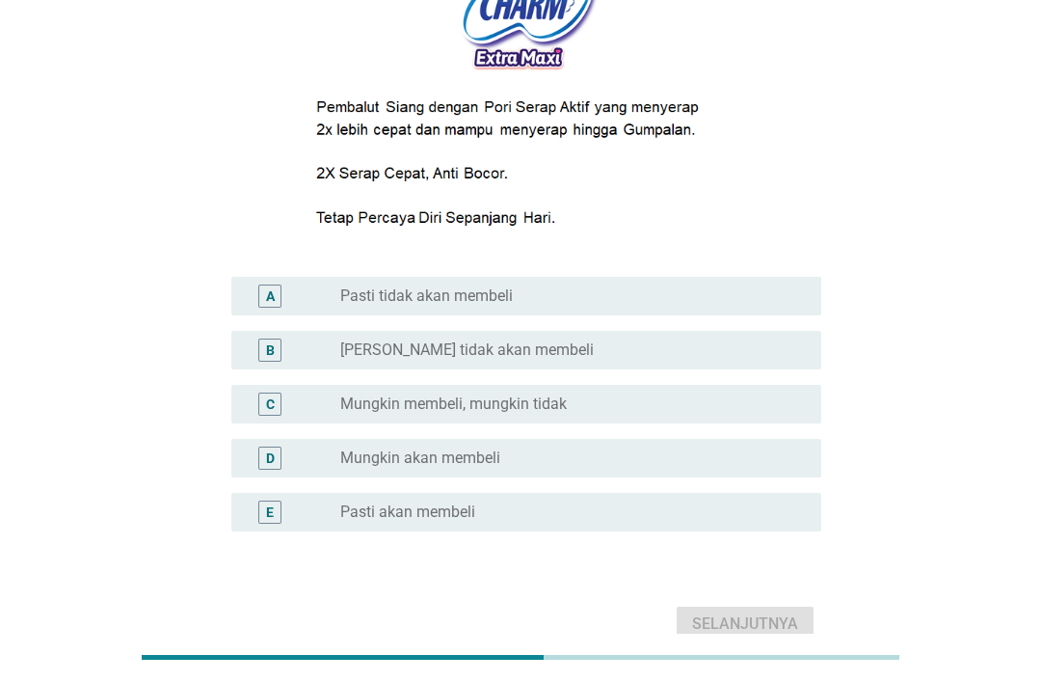
scroll to position [351, 0]
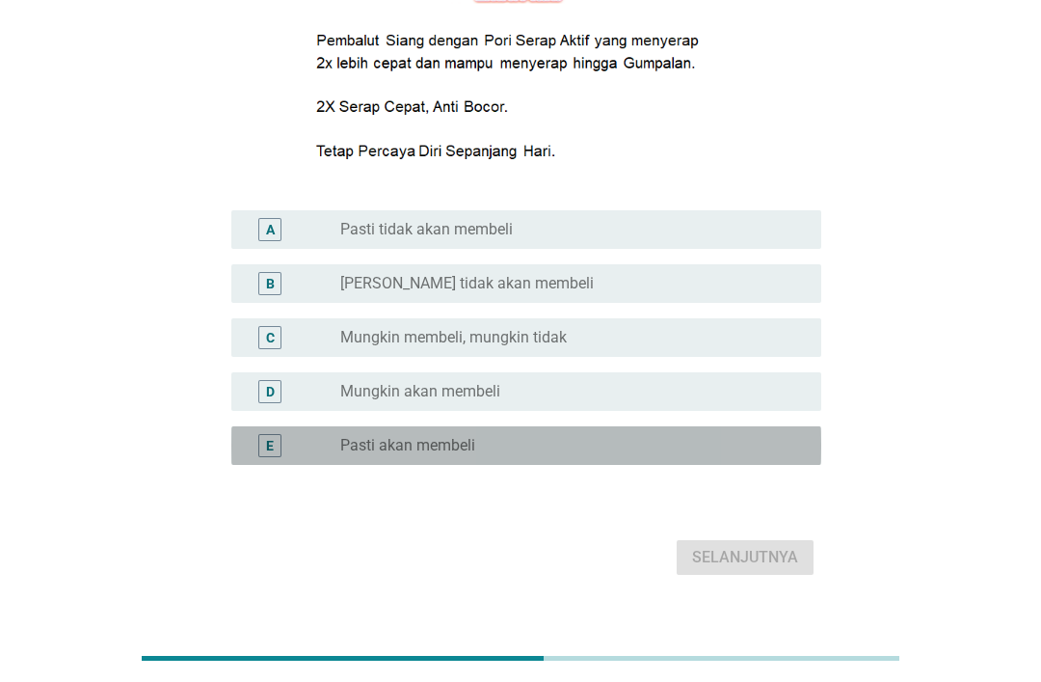
click at [668, 465] on div "E radio_button_unchecked Pasti akan membeli" at bounding box center [526, 445] width 590 height 39
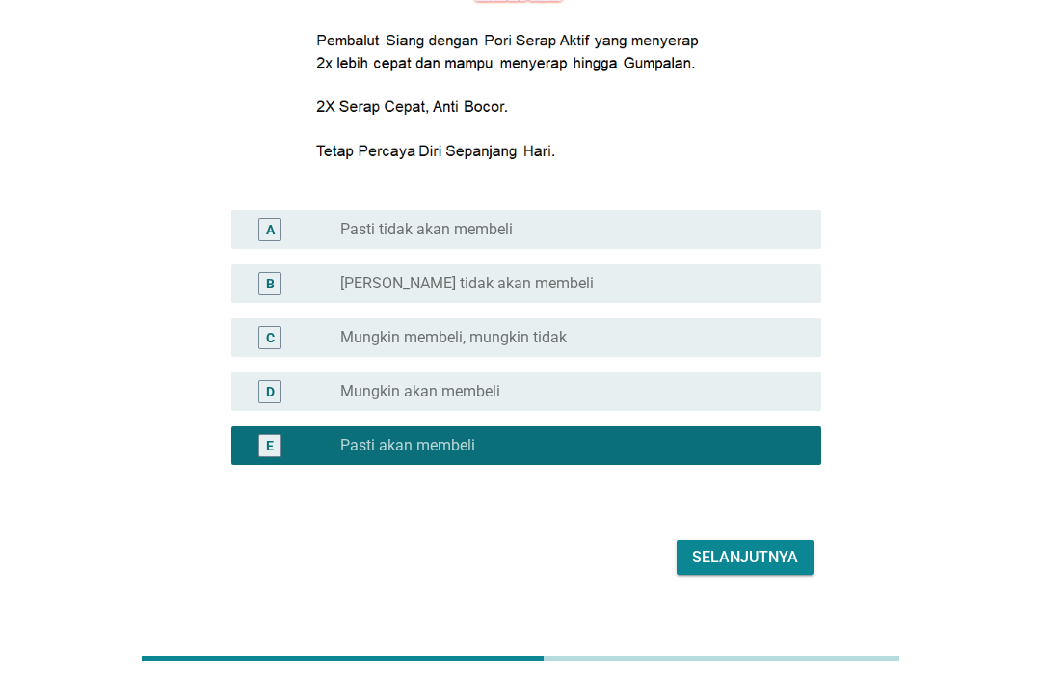
click at [798, 569] on div "Selanjutnya" at bounding box center [745, 557] width 106 height 23
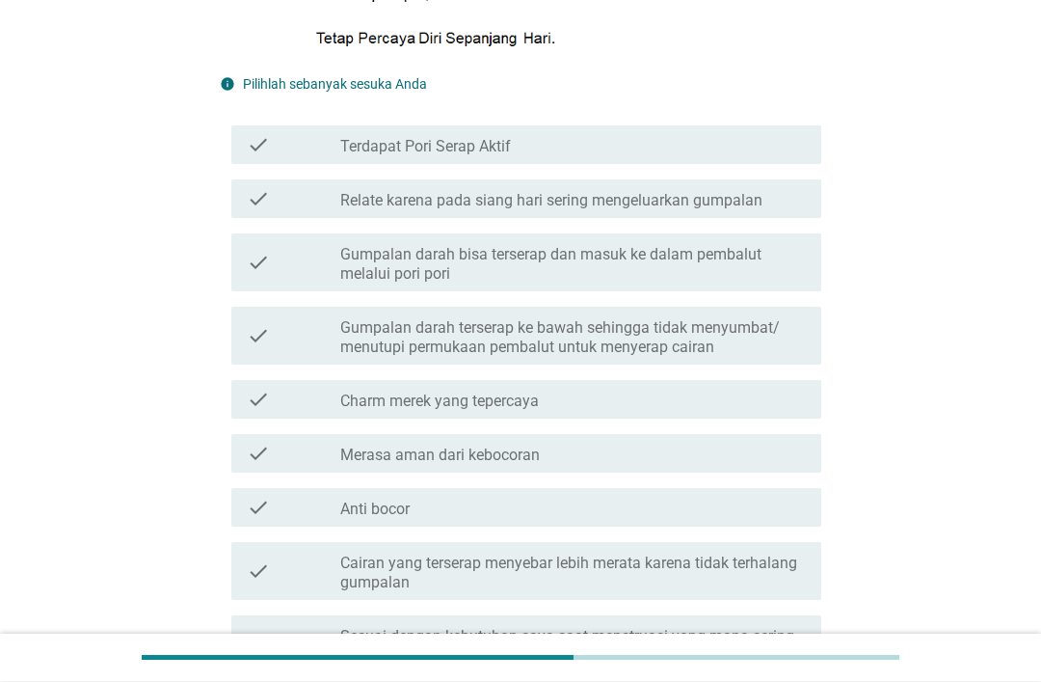
scroll to position [499, 0]
click at [757, 284] on label "Gumpalan darah bisa terserap dan masuk ke dalam pembalut melalui pori pori" at bounding box center [573, 264] width 466 height 39
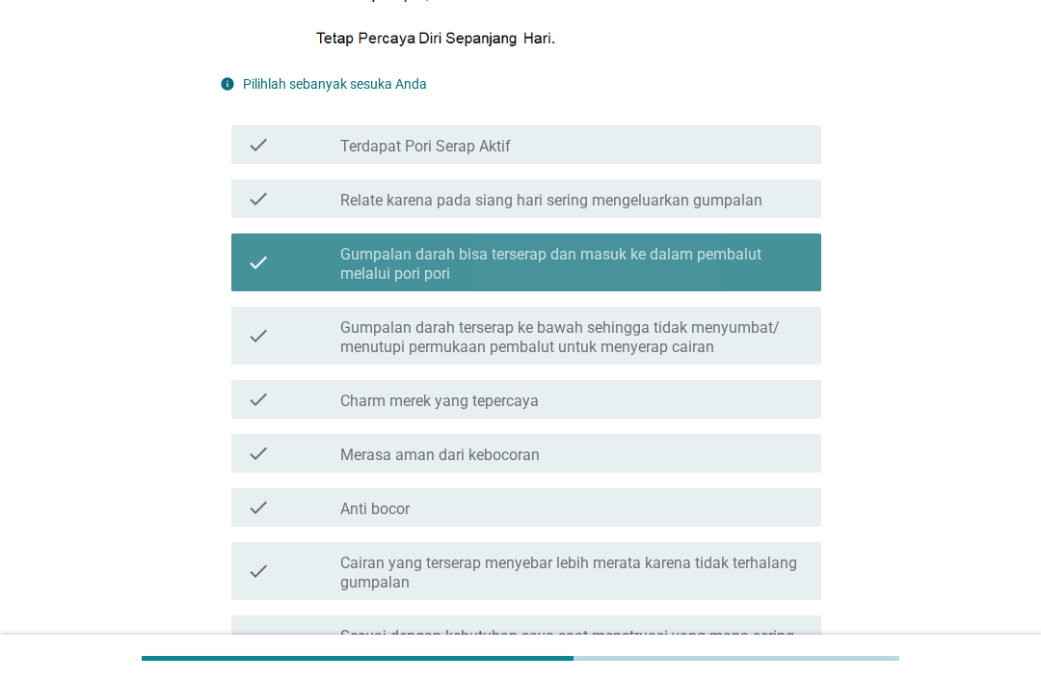
click at [740, 284] on label "Gumpalan darah bisa terserap dan masuk ke dalam pembalut melalui pori pori" at bounding box center [573, 264] width 466 height 39
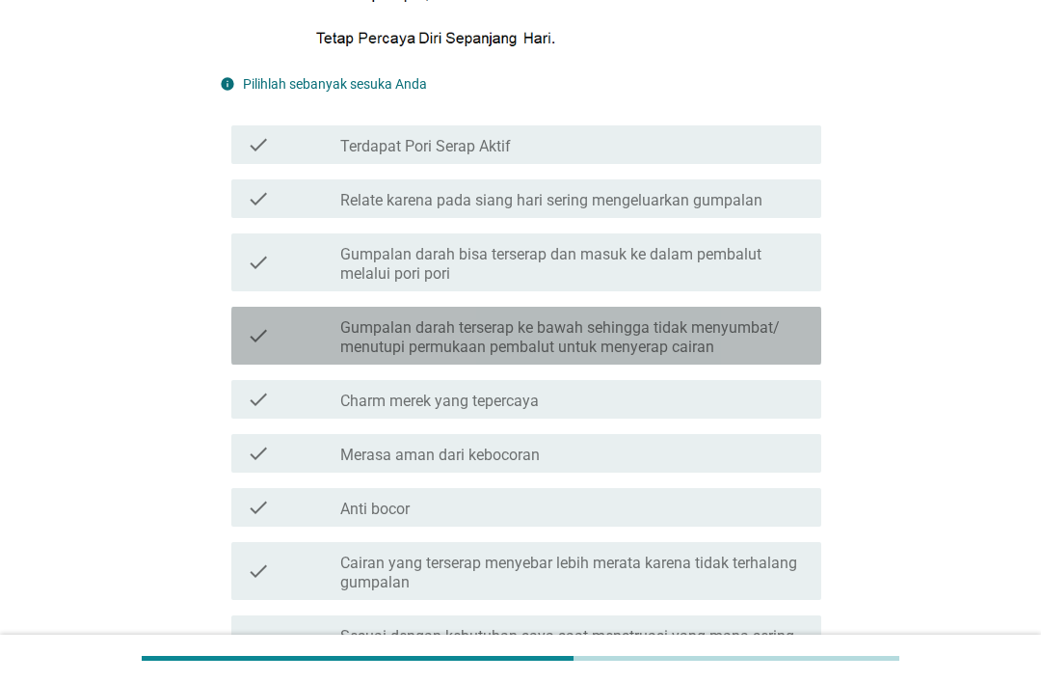
click at [698, 357] on label "Gumpalan darah terserap ke bawah sehingga tidak menyumbat/ menutupi permukaan p…" at bounding box center [573, 337] width 466 height 39
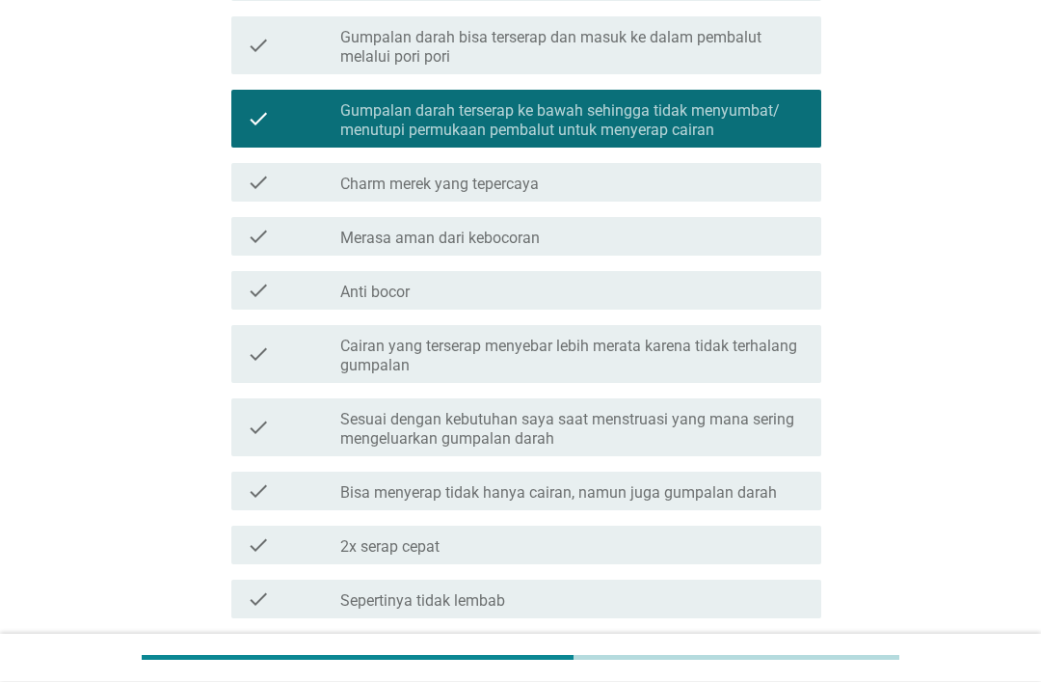
scroll to position [717, 0]
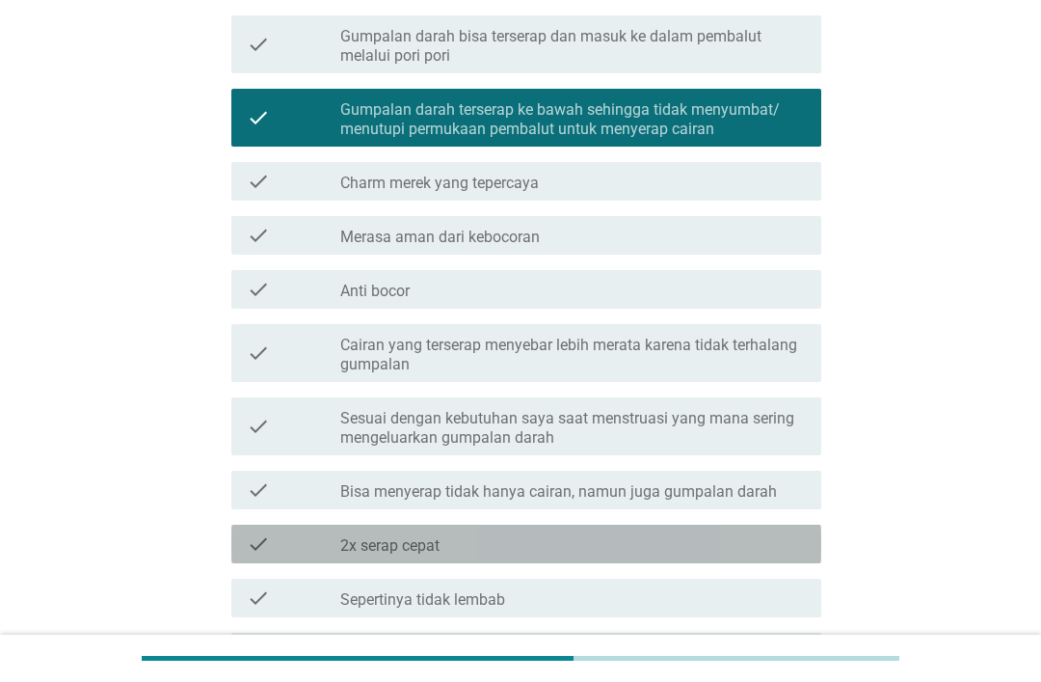
click at [483, 555] on div "check_box_outline_blank 2x serap cepat" at bounding box center [573, 543] width 466 height 23
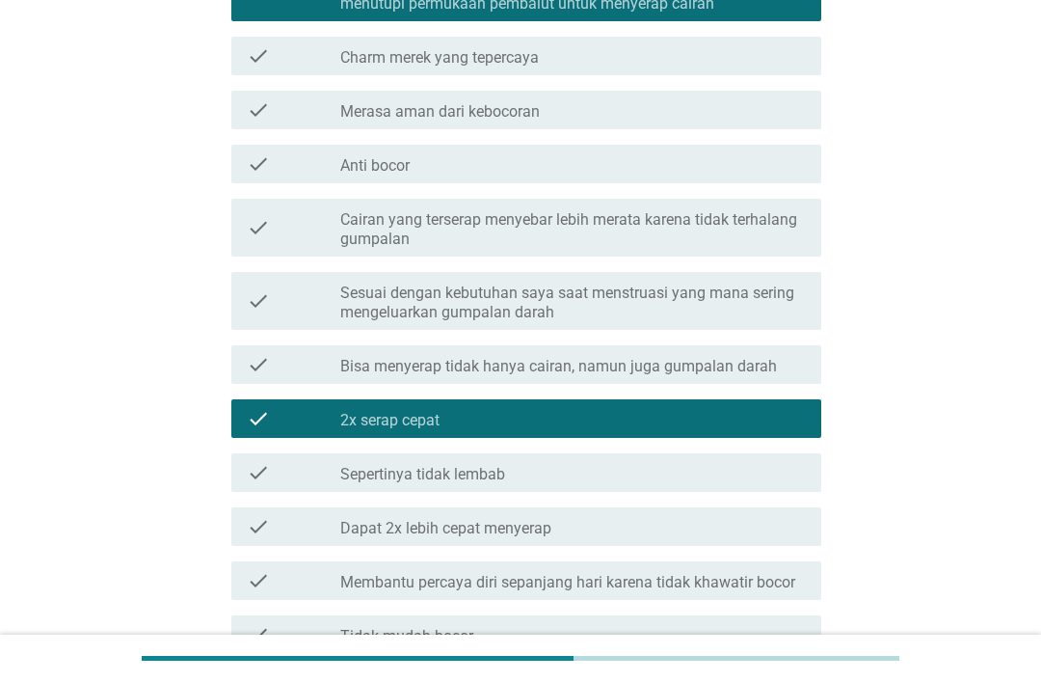
click at [617, 538] on div "check_box_outline_blank Dapat 2x lebih cepat menyerap" at bounding box center [573, 526] width 466 height 23
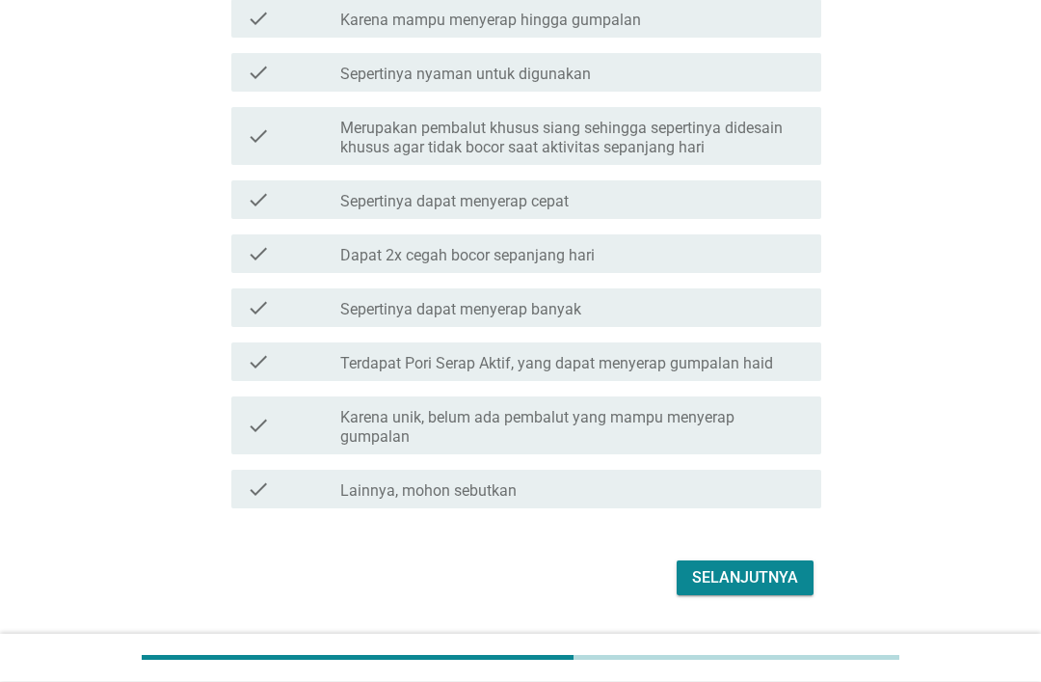
scroll to position [1513, 0]
click at [761, 588] on div "Selanjutnya" at bounding box center [745, 576] width 106 height 23
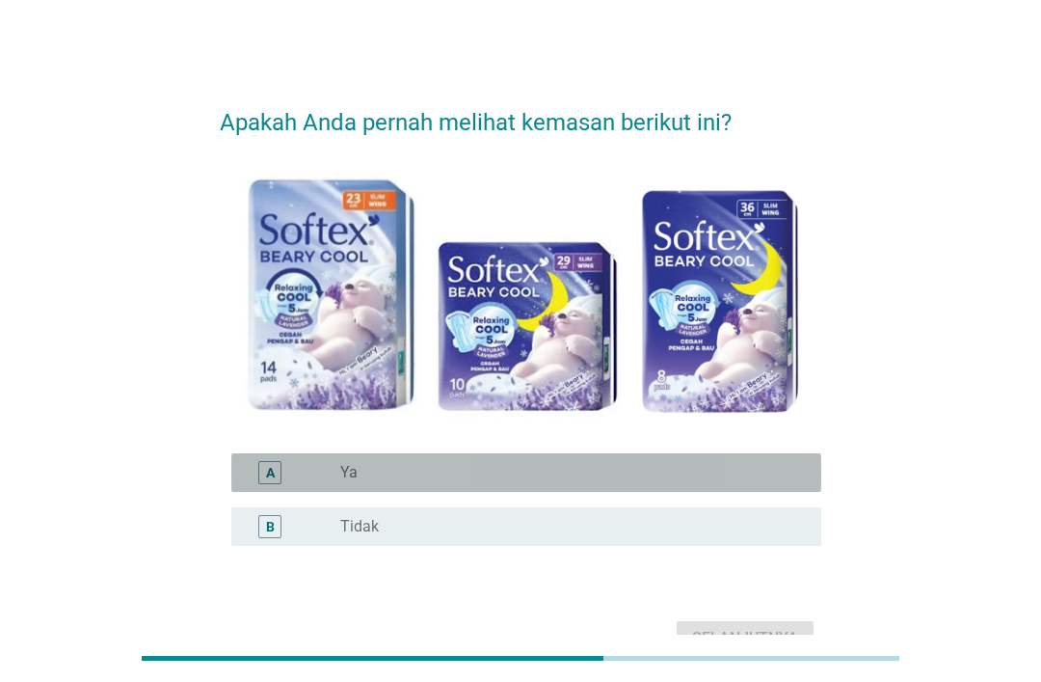
click at [660, 474] on div "radio_button_unchecked Ya" at bounding box center [565, 472] width 450 height 19
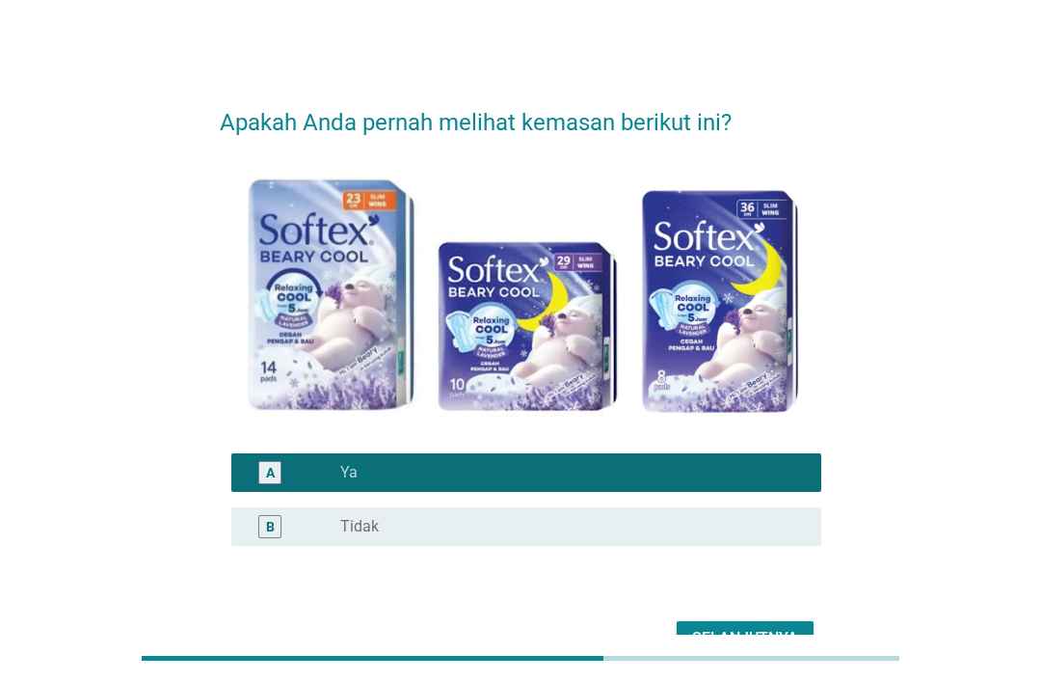
click at [767, 635] on div "Selanjutnya" at bounding box center [745, 638] width 106 height 23
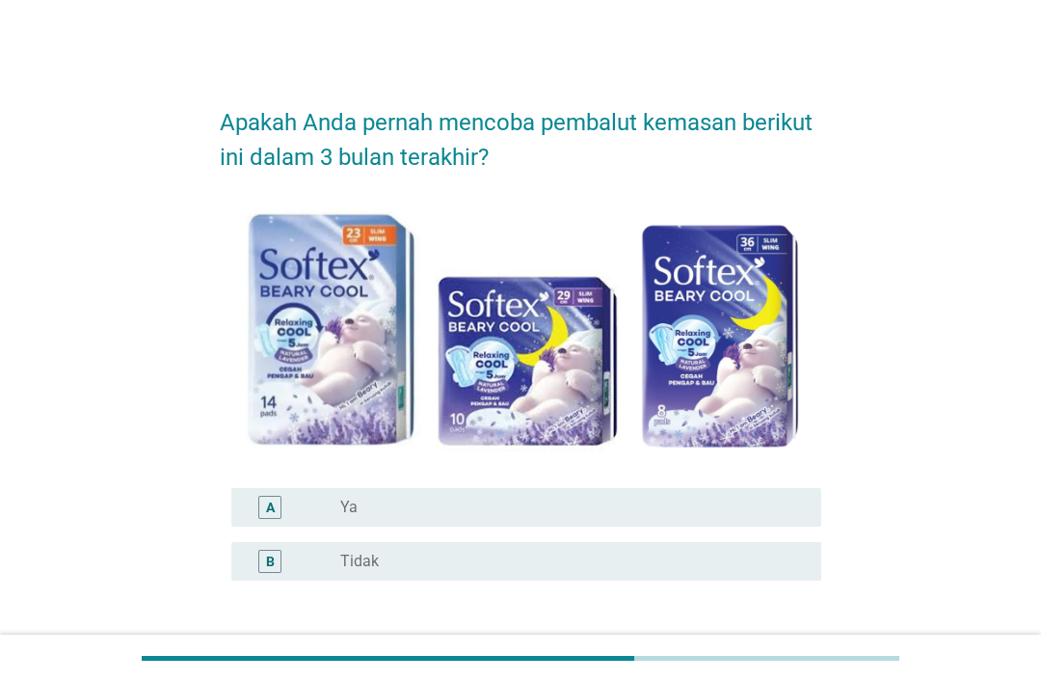
click at [525, 566] on div "radio_button_unchecked Tidak" at bounding box center [565, 561] width 450 height 19
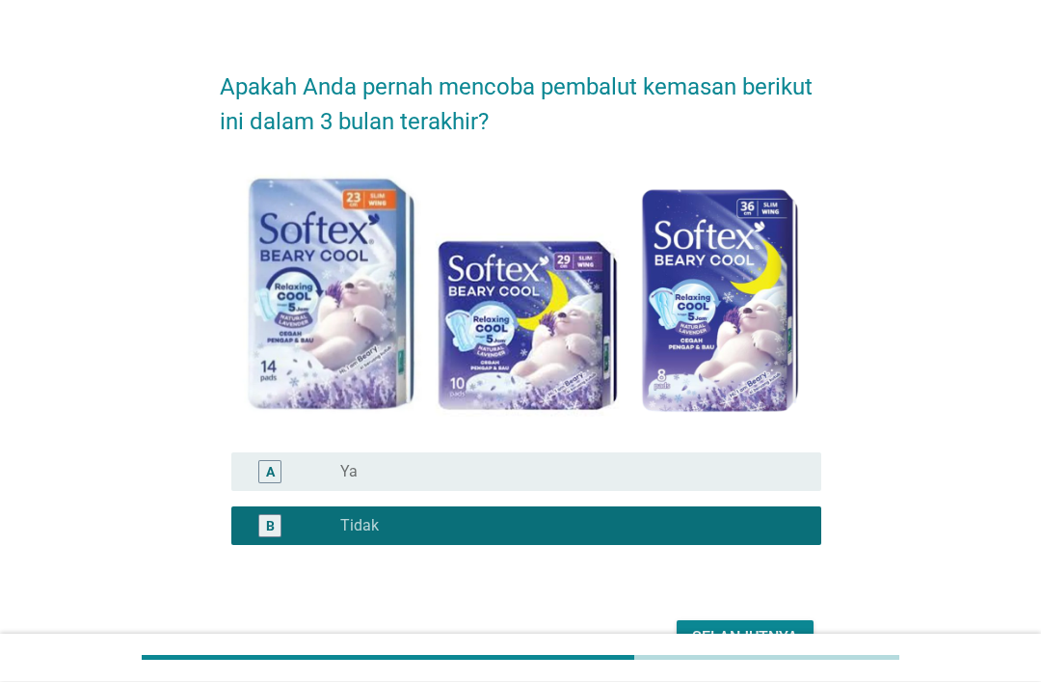
scroll to position [36, 0]
click at [777, 638] on div "Selanjutnya" at bounding box center [745, 637] width 106 height 23
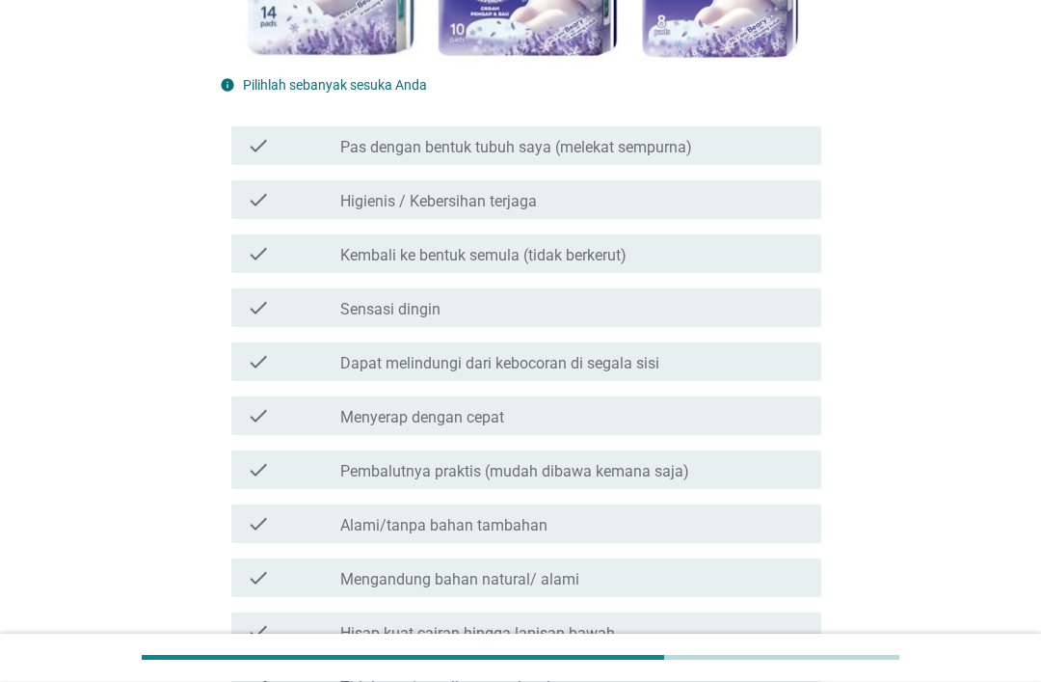
scroll to position [496, 0]
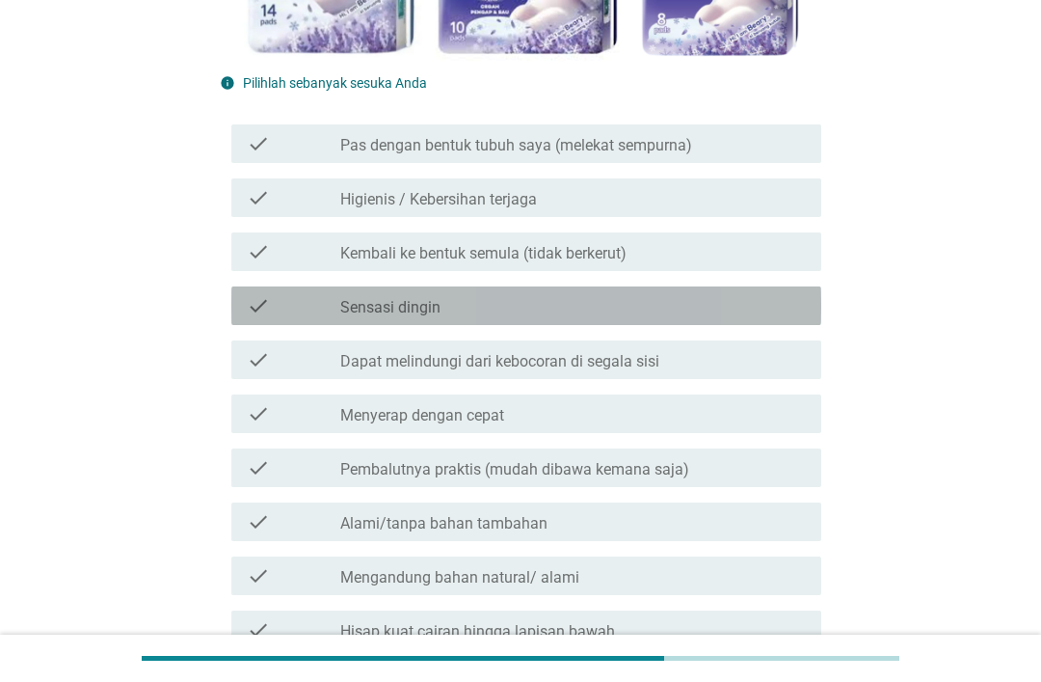
click at [582, 313] on div "check_box_outline_blank Sensasi dingin" at bounding box center [573, 305] width 466 height 23
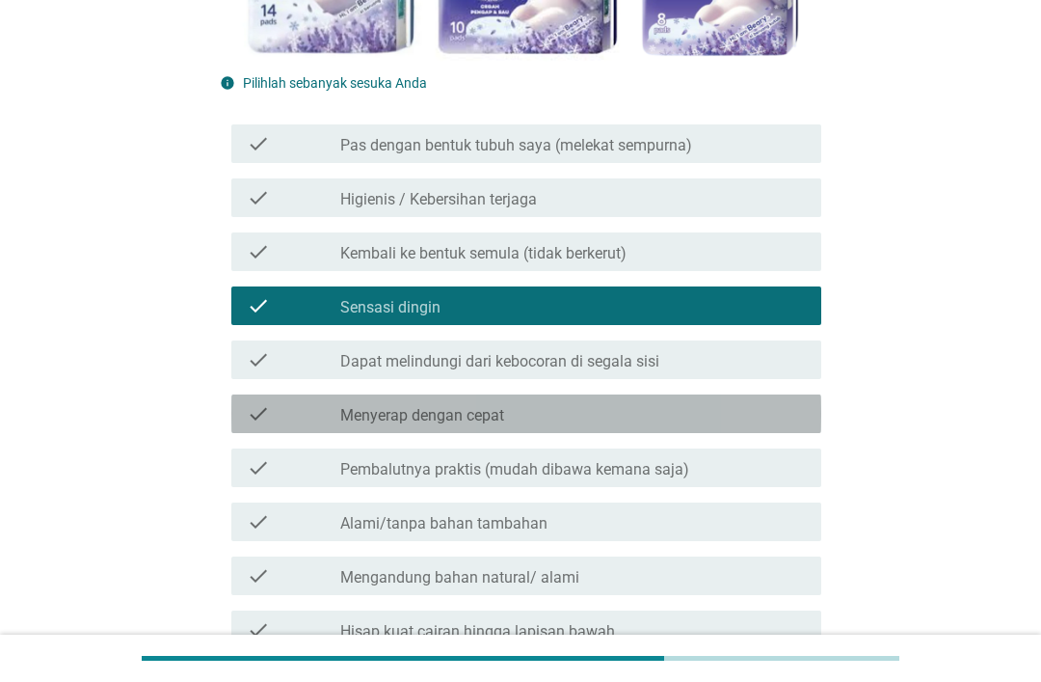
click at [687, 413] on div "check_box_outline_blank Menyerap dengan cepat" at bounding box center [573, 413] width 466 height 23
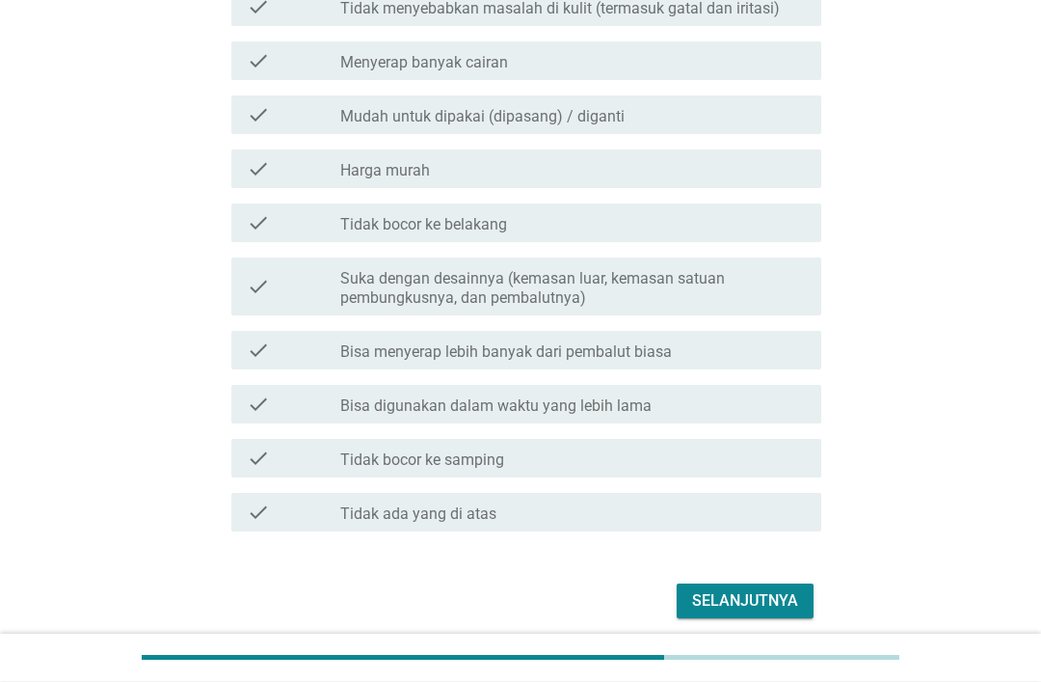
scroll to position [2338, 0]
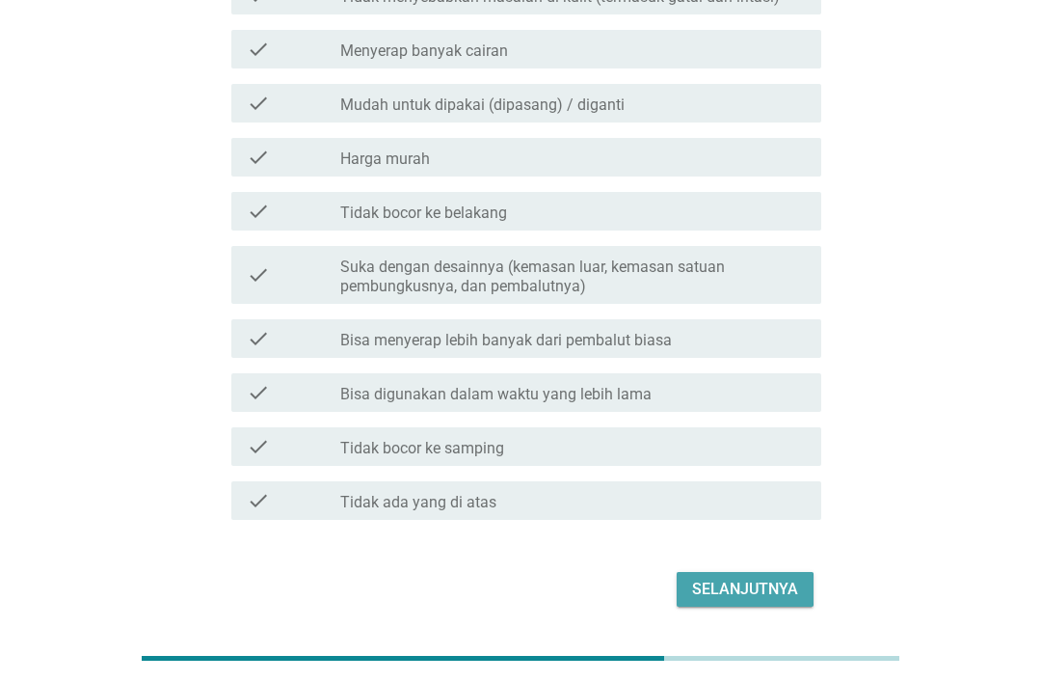
click at [754, 589] on div "Selanjutnya" at bounding box center [745, 589] width 106 height 23
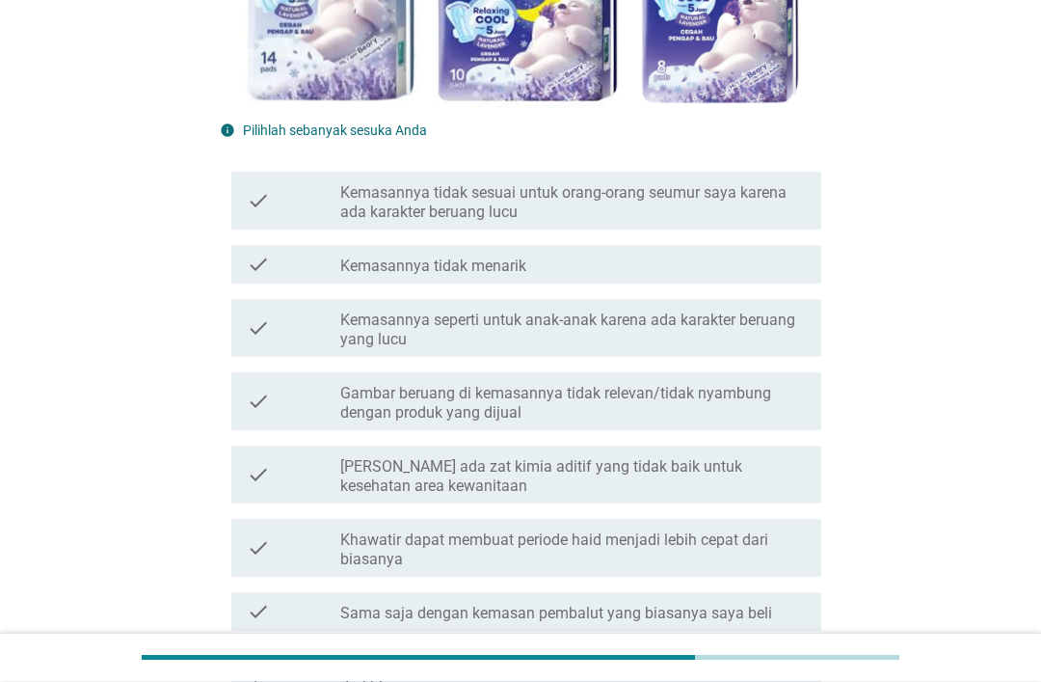
scroll to position [414, 0]
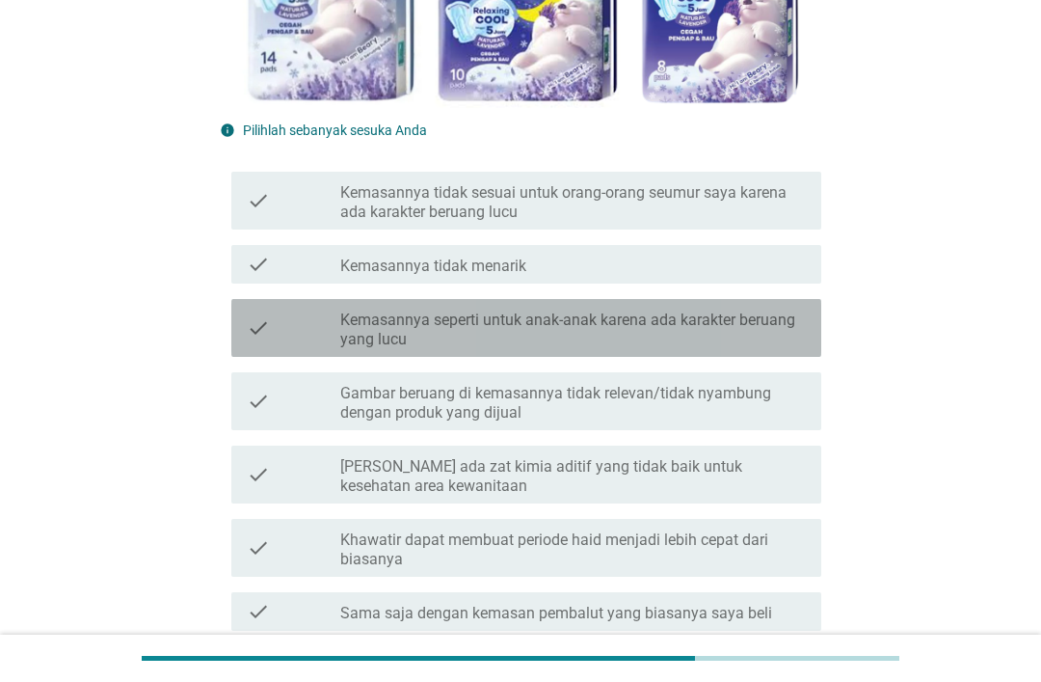
click at [722, 333] on label "Kemasannya seperti untuk anak-anak karena ada karakter beruang yang lucu" at bounding box center [573, 330] width 466 height 39
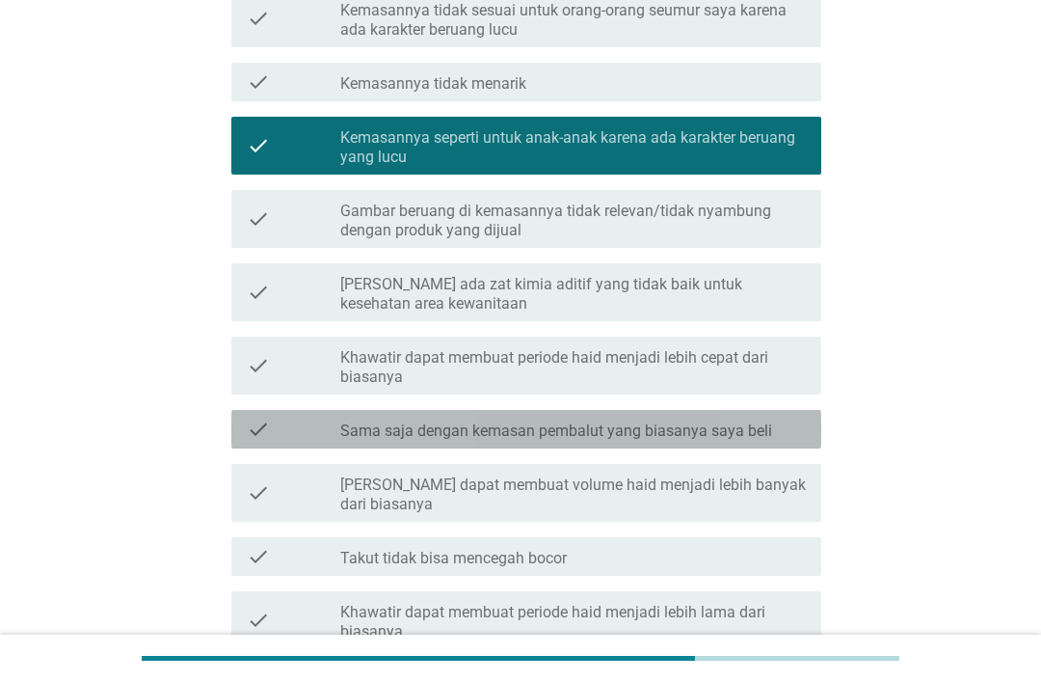
scroll to position [594, 0]
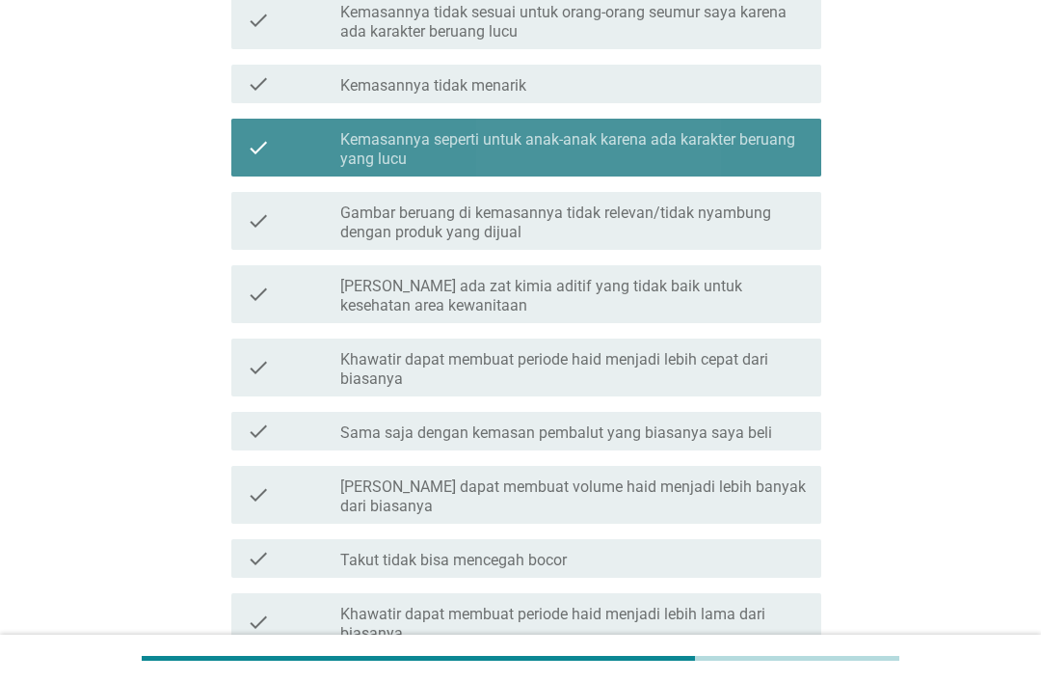
click at [764, 130] on label "Kemasannya seperti untuk anak-anak karena ada karakter beruang yang lucu" at bounding box center [573, 149] width 466 height 39
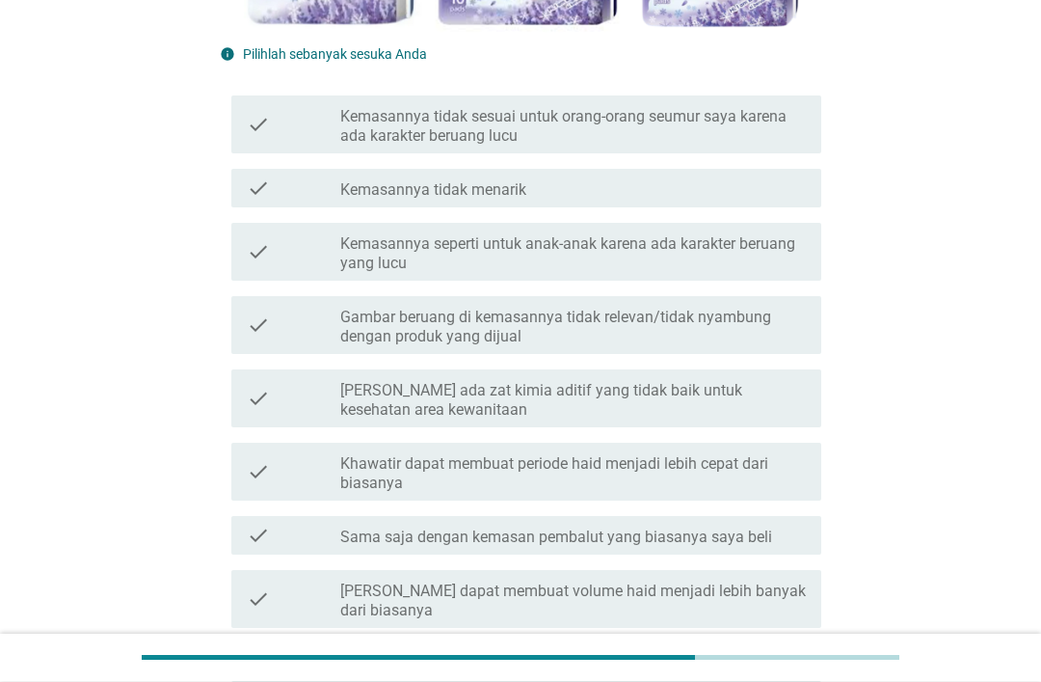
scroll to position [490, 0]
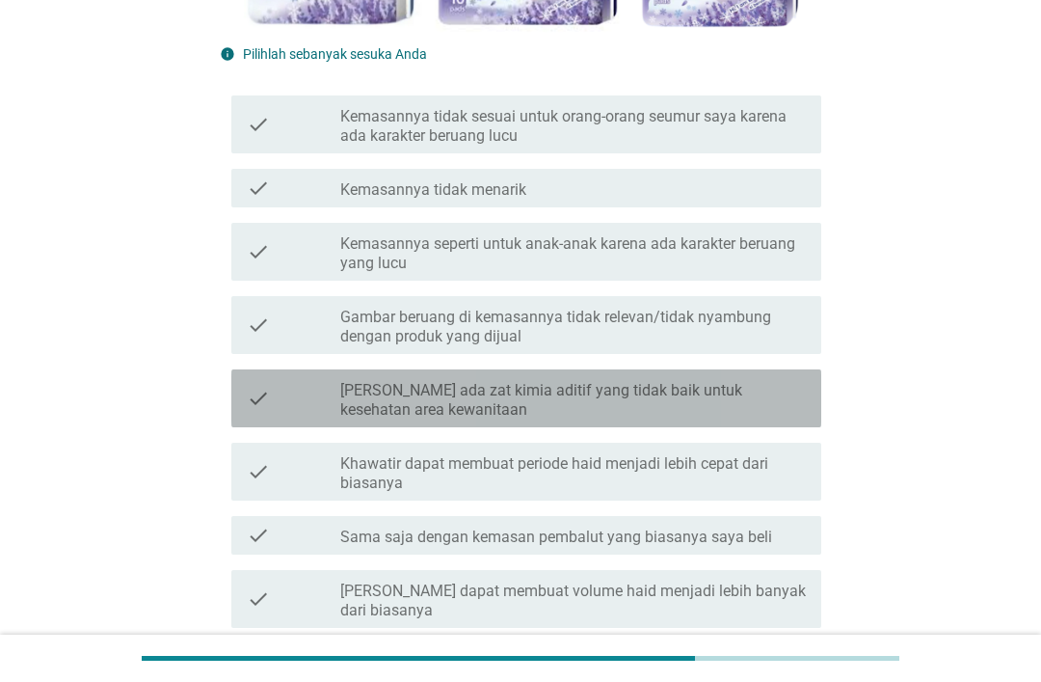
click at [767, 401] on label "[PERSON_NAME] ada zat kimia aditif yang tidak baik untuk kesehatan area kewanit…" at bounding box center [573, 400] width 466 height 39
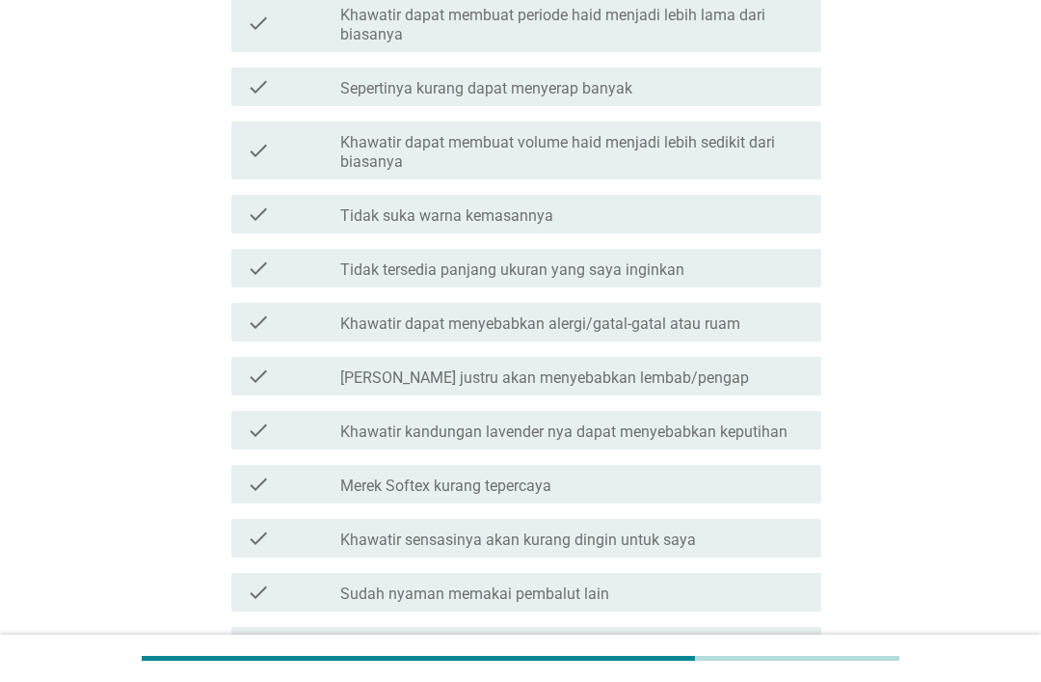
scroll to position [1393, 0]
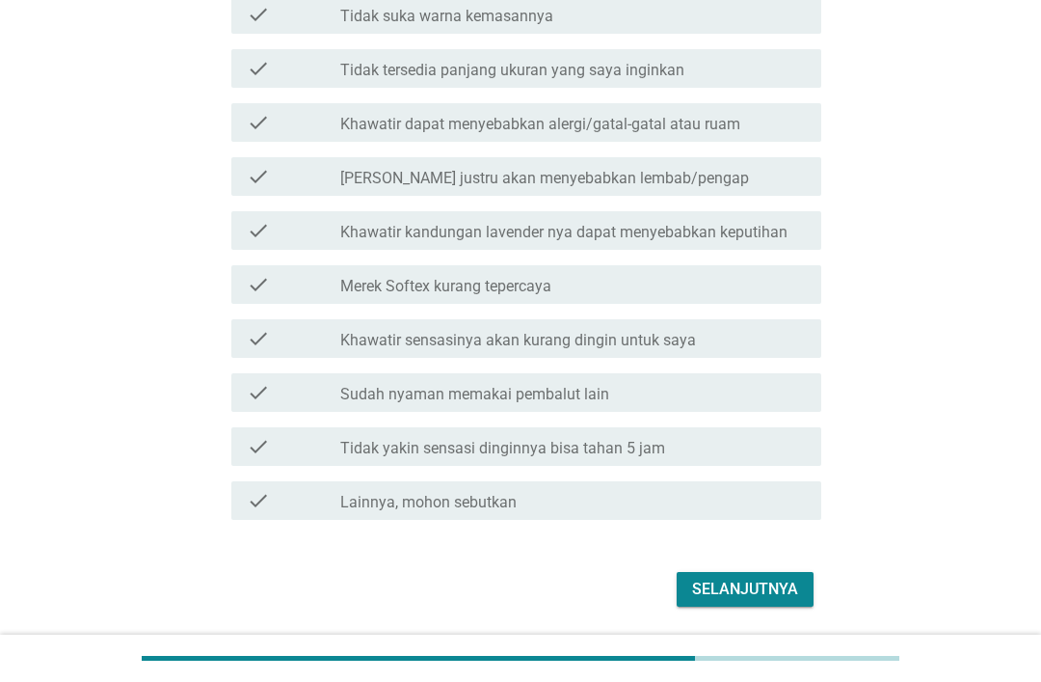
click at [770, 586] on div "Selanjutnya" at bounding box center [745, 589] width 106 height 23
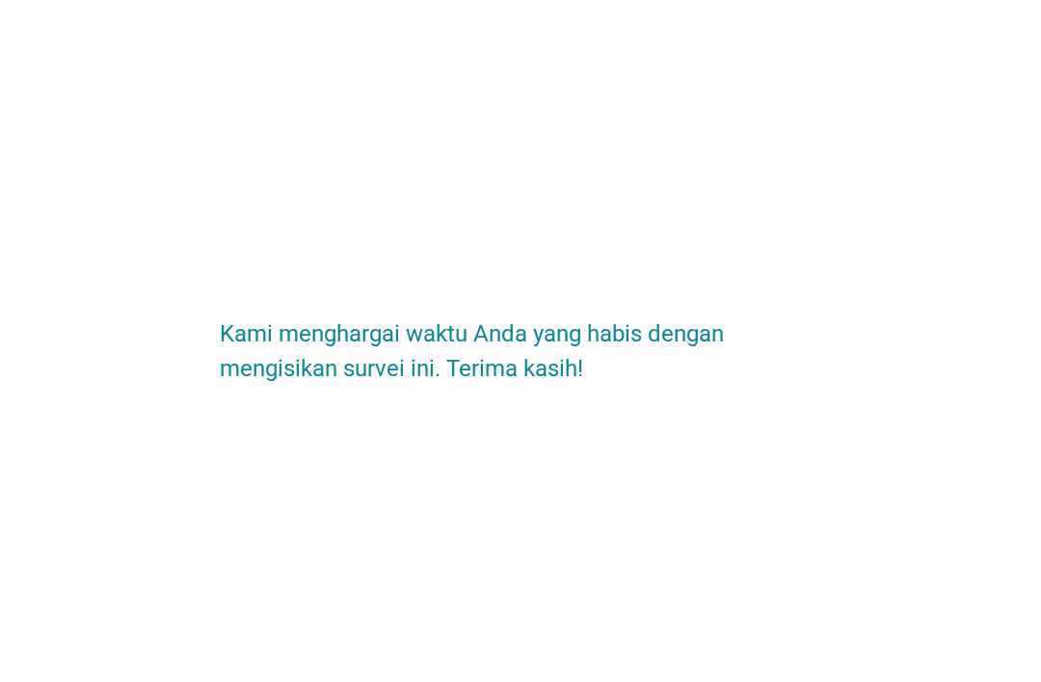
scroll to position [15, 0]
